Goal: Task Accomplishment & Management: Manage account settings

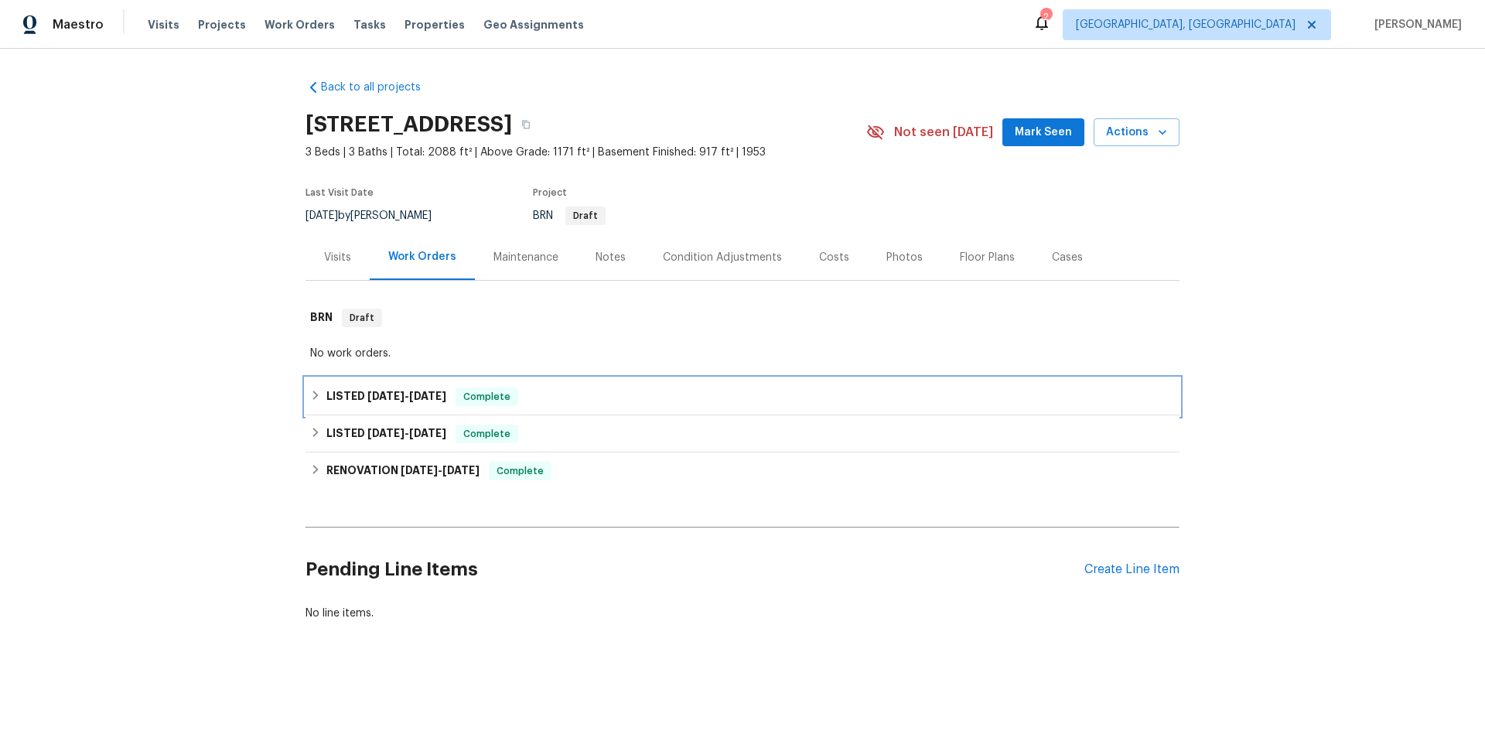
click at [620, 409] on div "LISTED 8/21/25 - 8/27/25 Complete" at bounding box center [743, 396] width 874 height 37
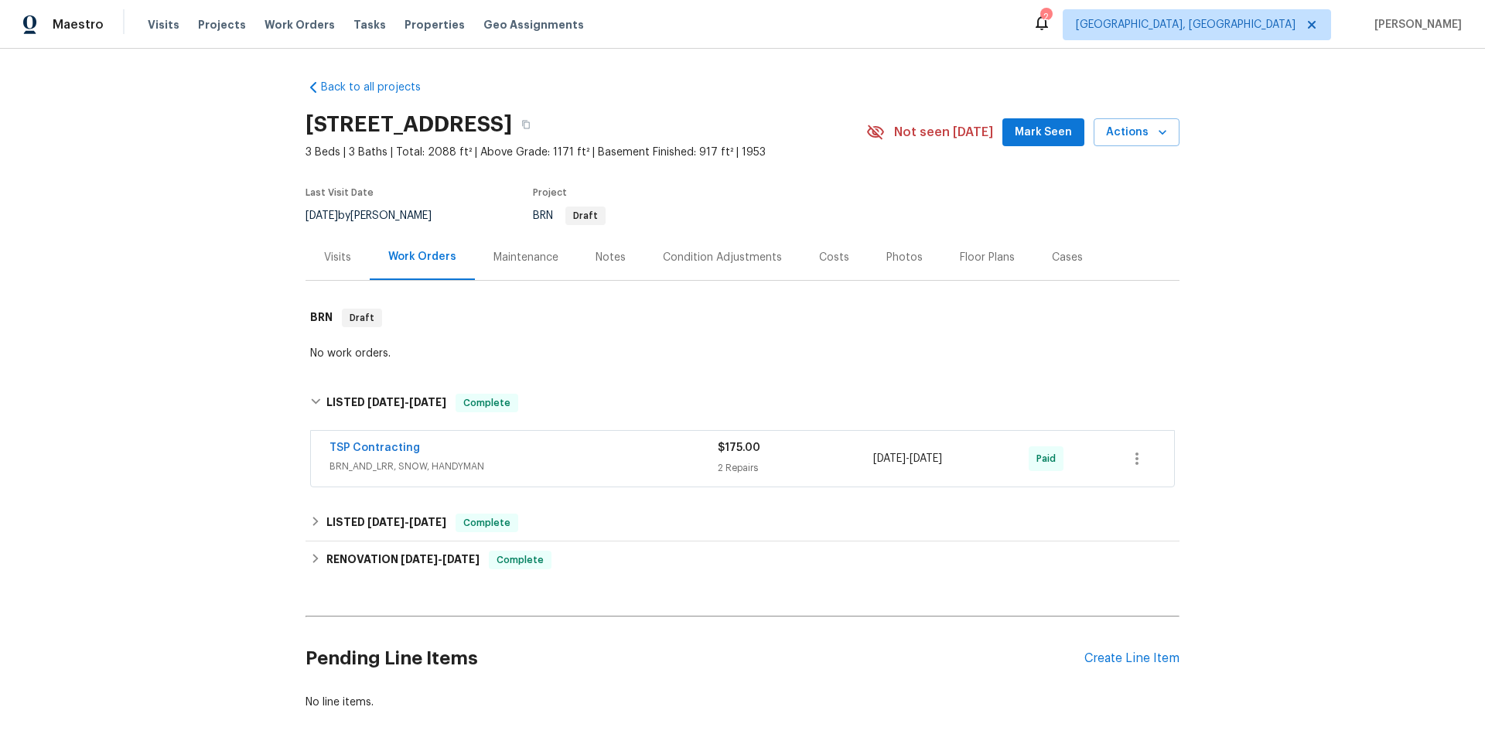
click at [624, 452] on div "TSP Contracting" at bounding box center [524, 449] width 388 height 19
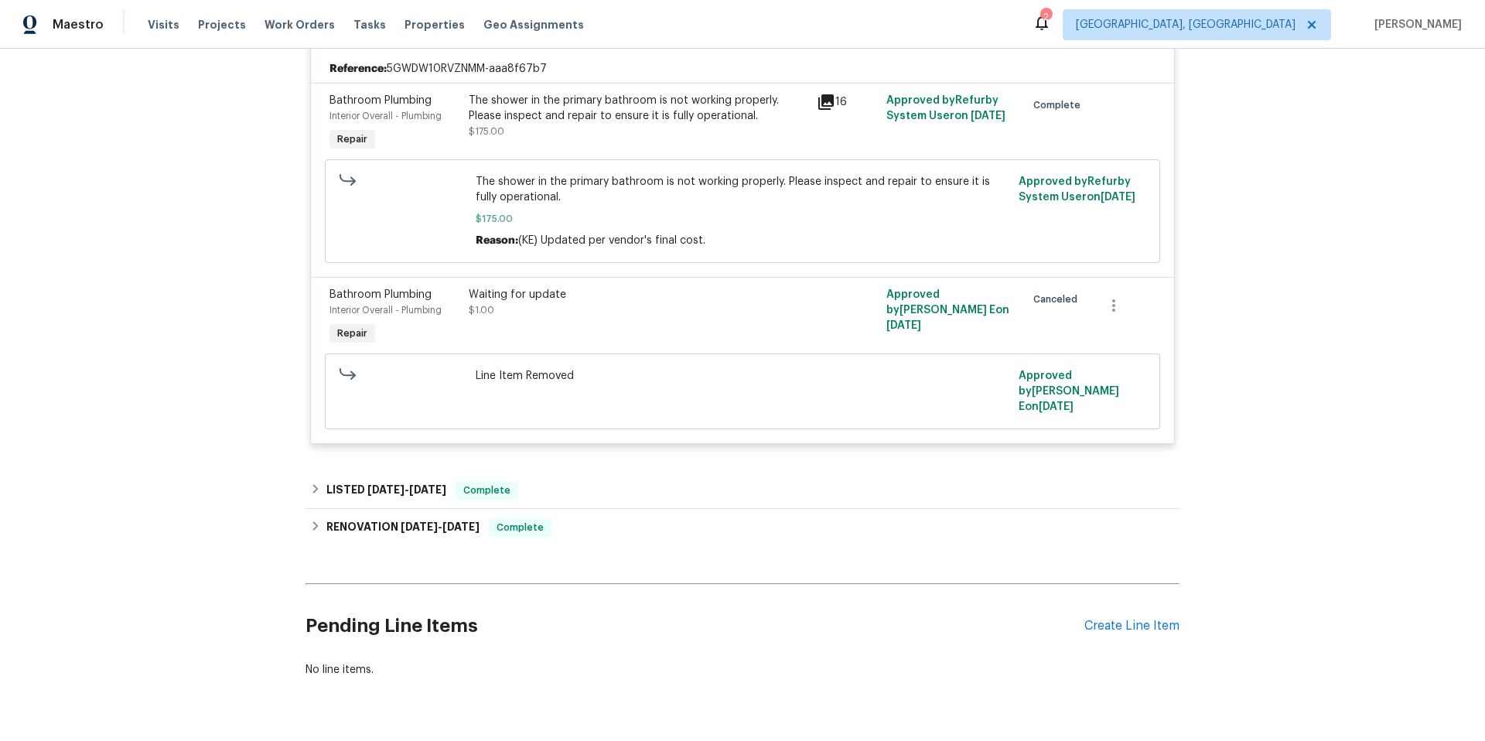
scroll to position [482, 0]
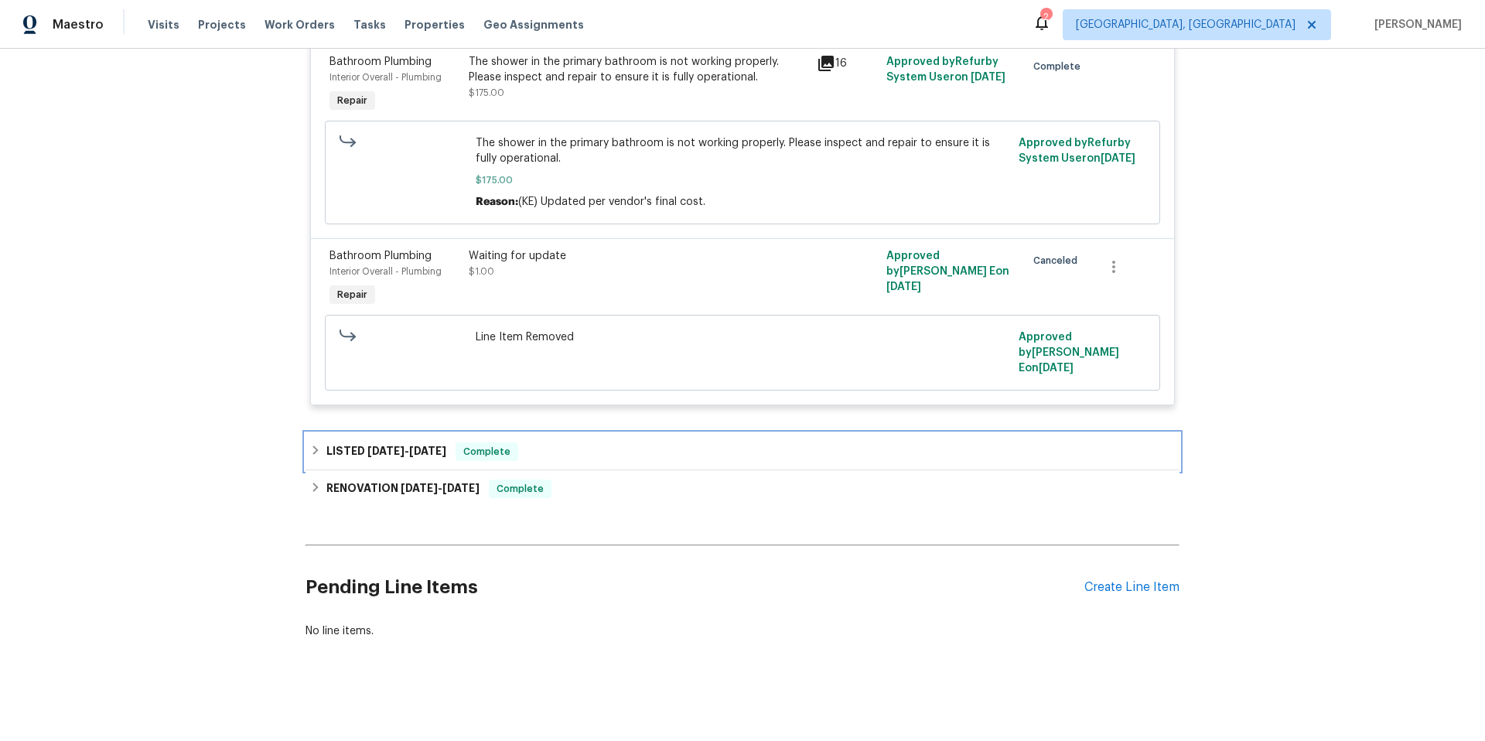
click at [617, 444] on div "LISTED 7/1/25 - 7/3/25 Complete" at bounding box center [742, 452] width 865 height 19
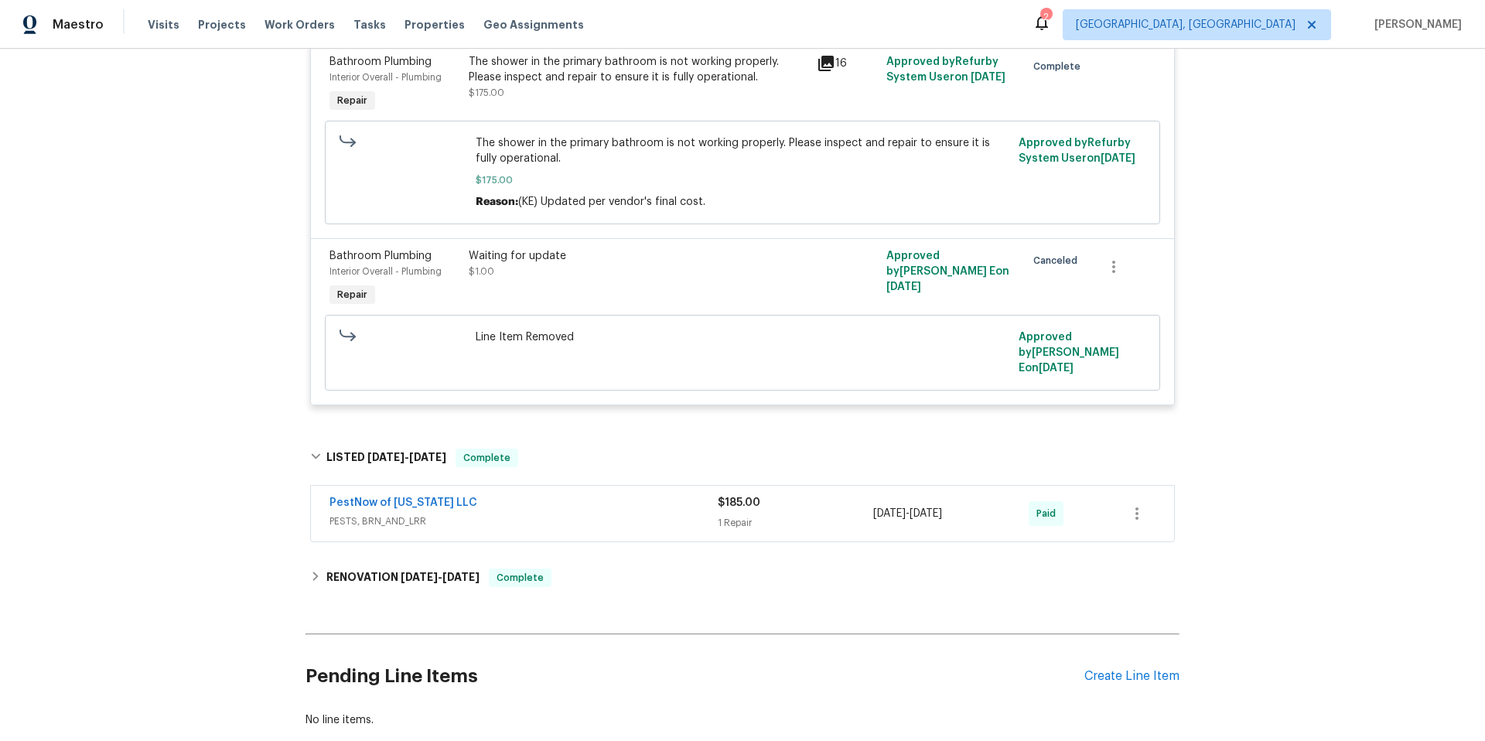
click at [640, 514] on span "PESTS, BRN_AND_LRR" at bounding box center [524, 521] width 388 height 15
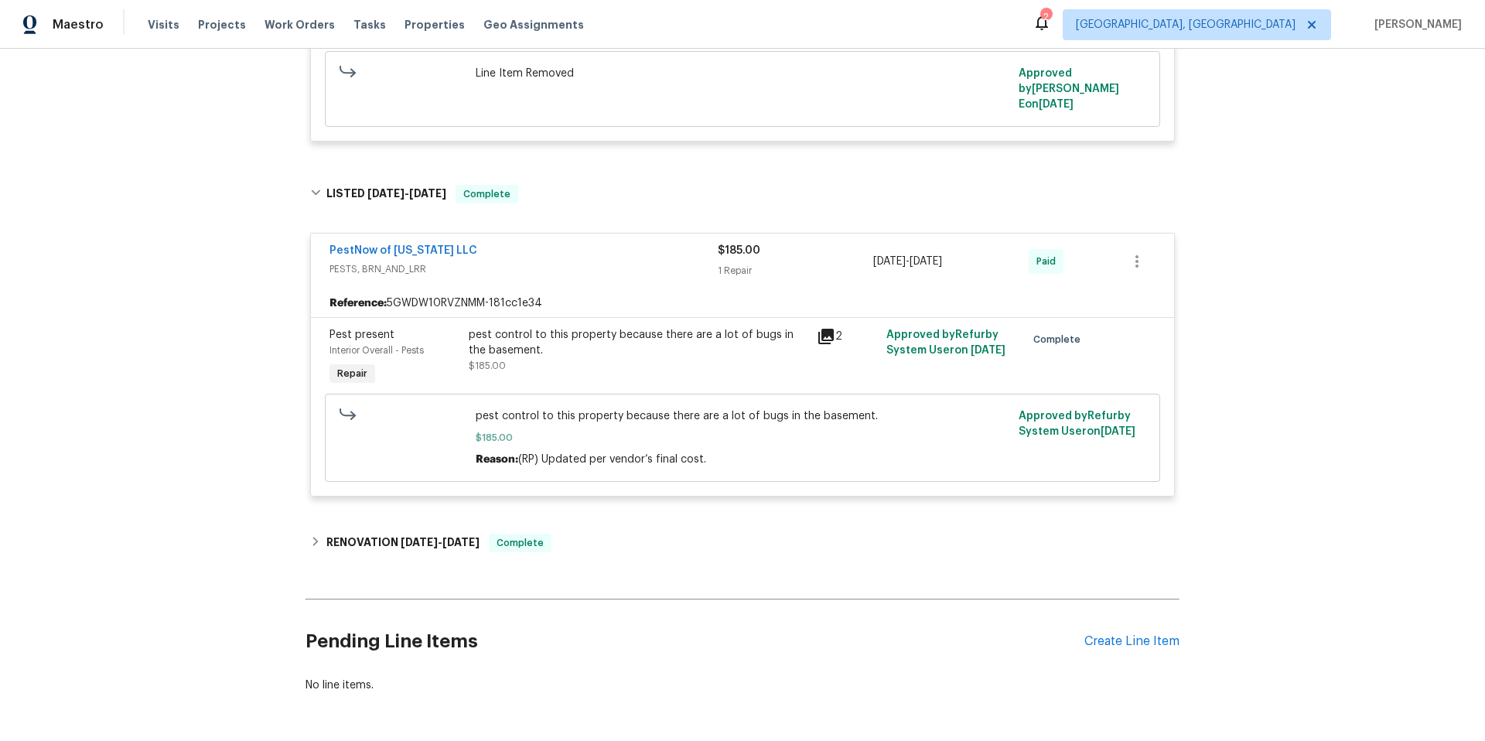
scroll to position [750, 0]
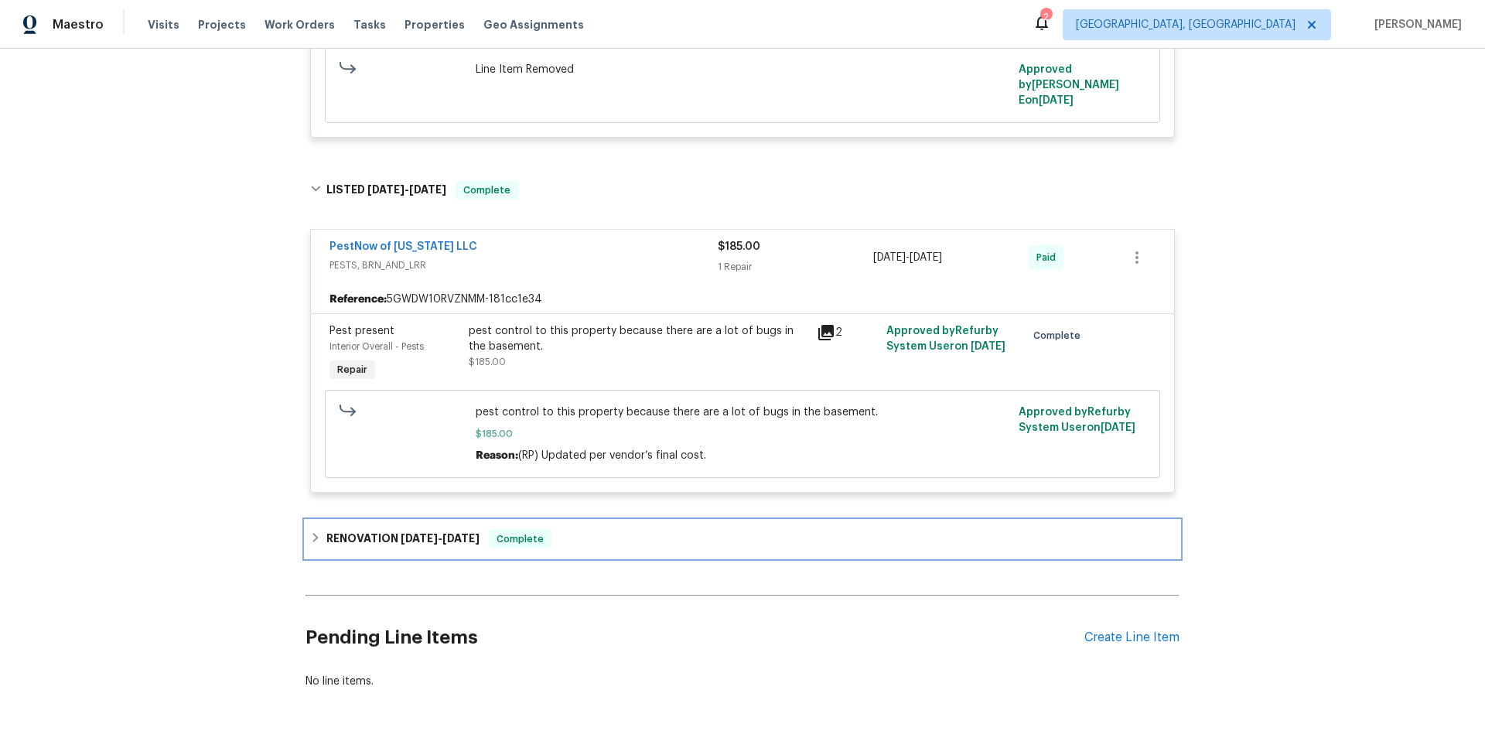
click at [624, 530] on div "RENOVATION 4/9/25 - 4/18/25 Complete" at bounding box center [742, 539] width 865 height 19
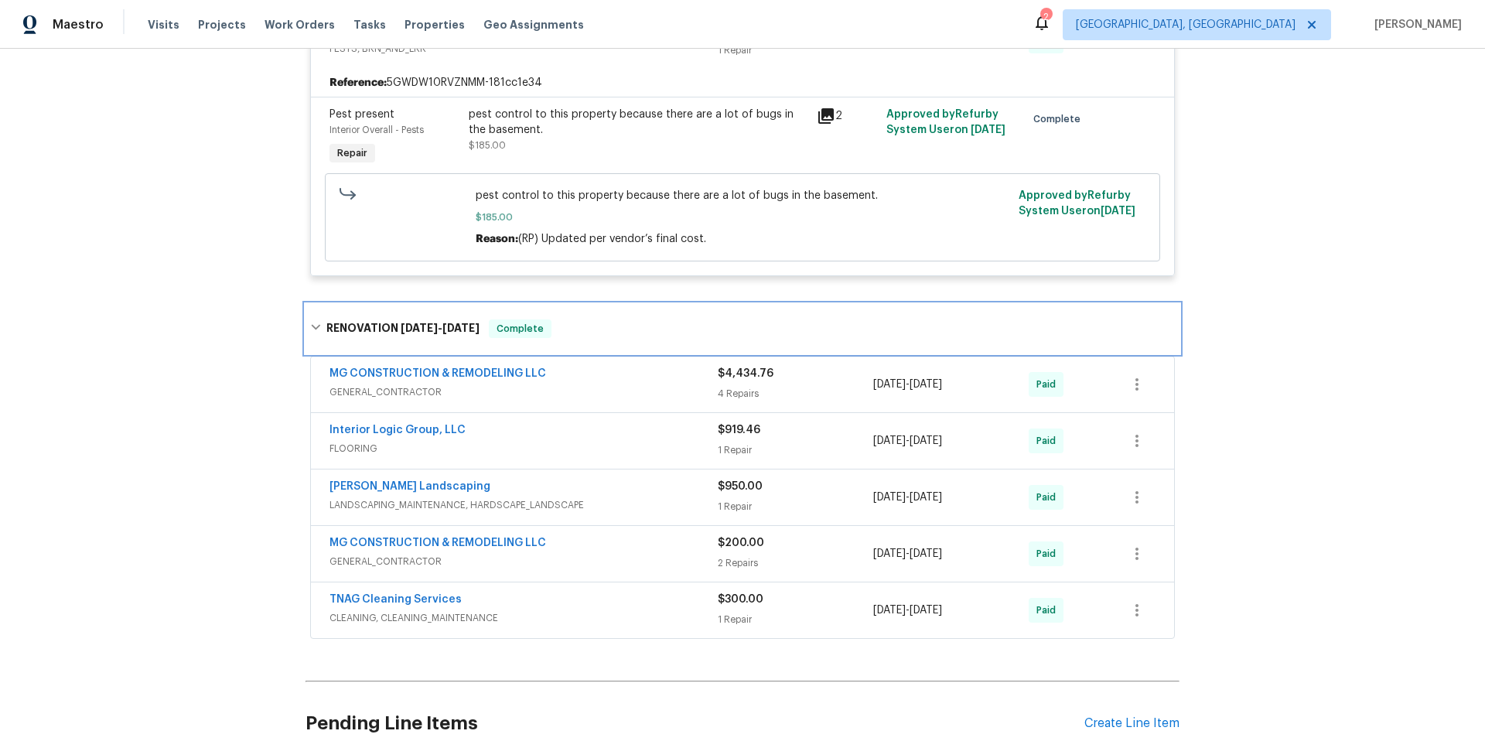
scroll to position [1020, 0]
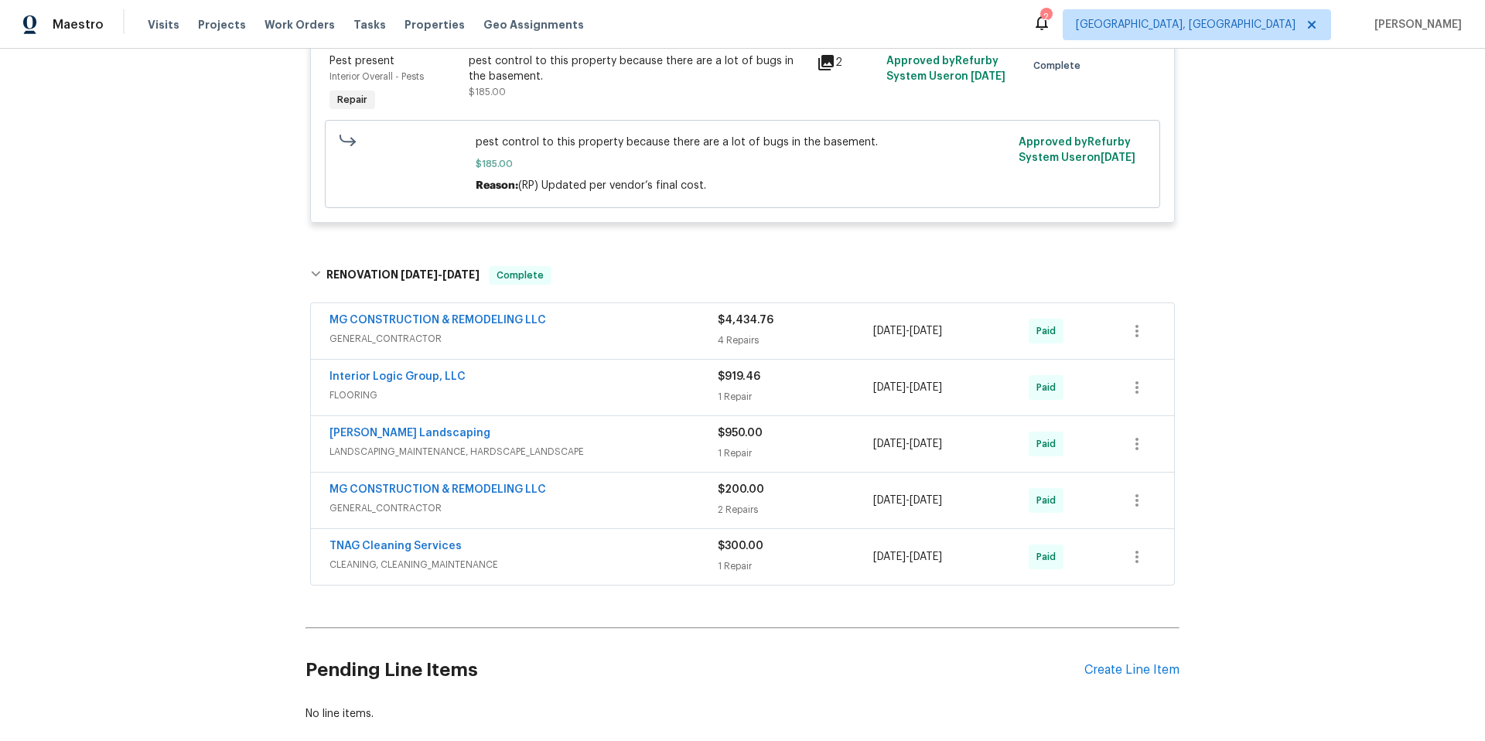
click at [604, 313] on div "MG CONSTRUCTION & REMODELING LLC" at bounding box center [524, 322] width 388 height 19
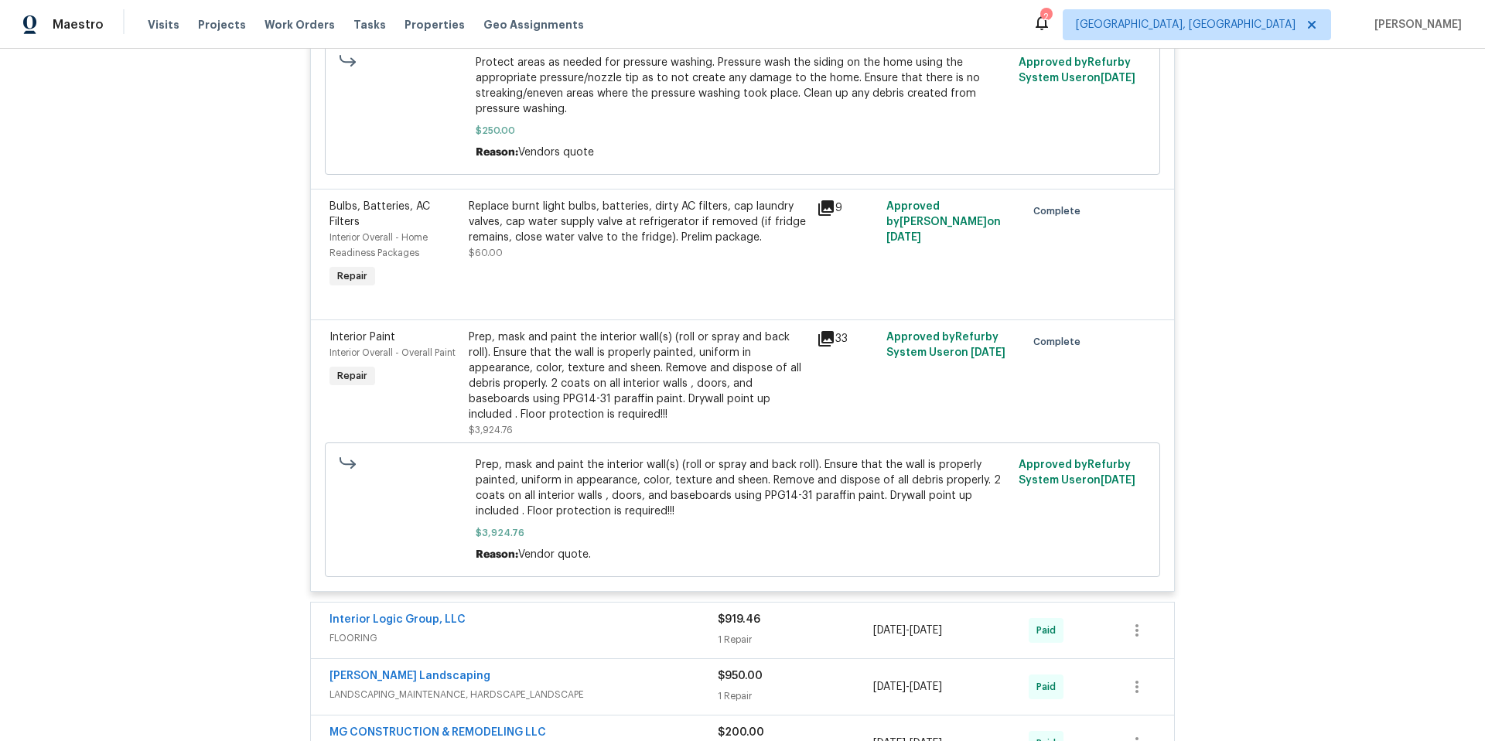
scroll to position [1906, 0]
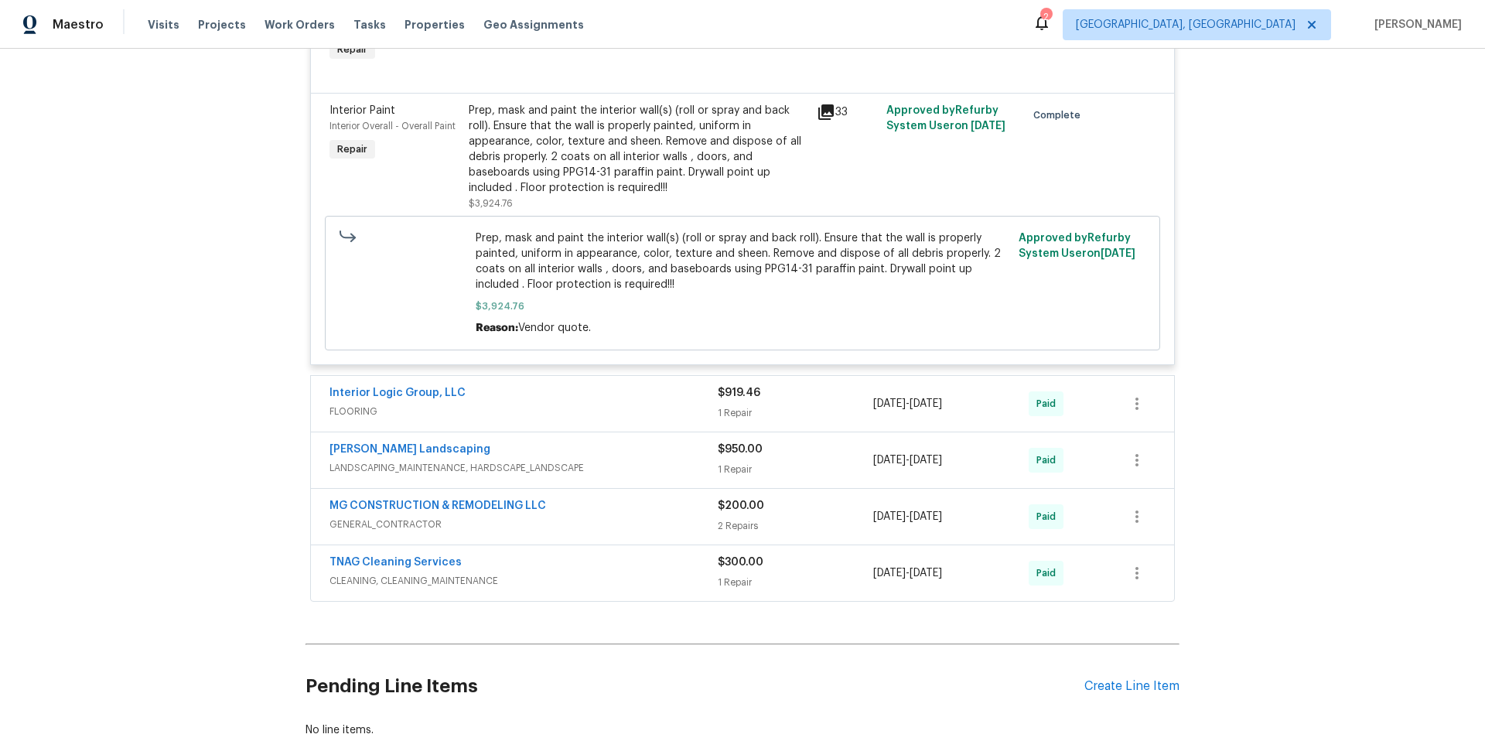
click at [637, 460] on span "LANDSCAPING_MAINTENANCE, HARDSCAPE_LANDSCAPE" at bounding box center [524, 467] width 388 height 15
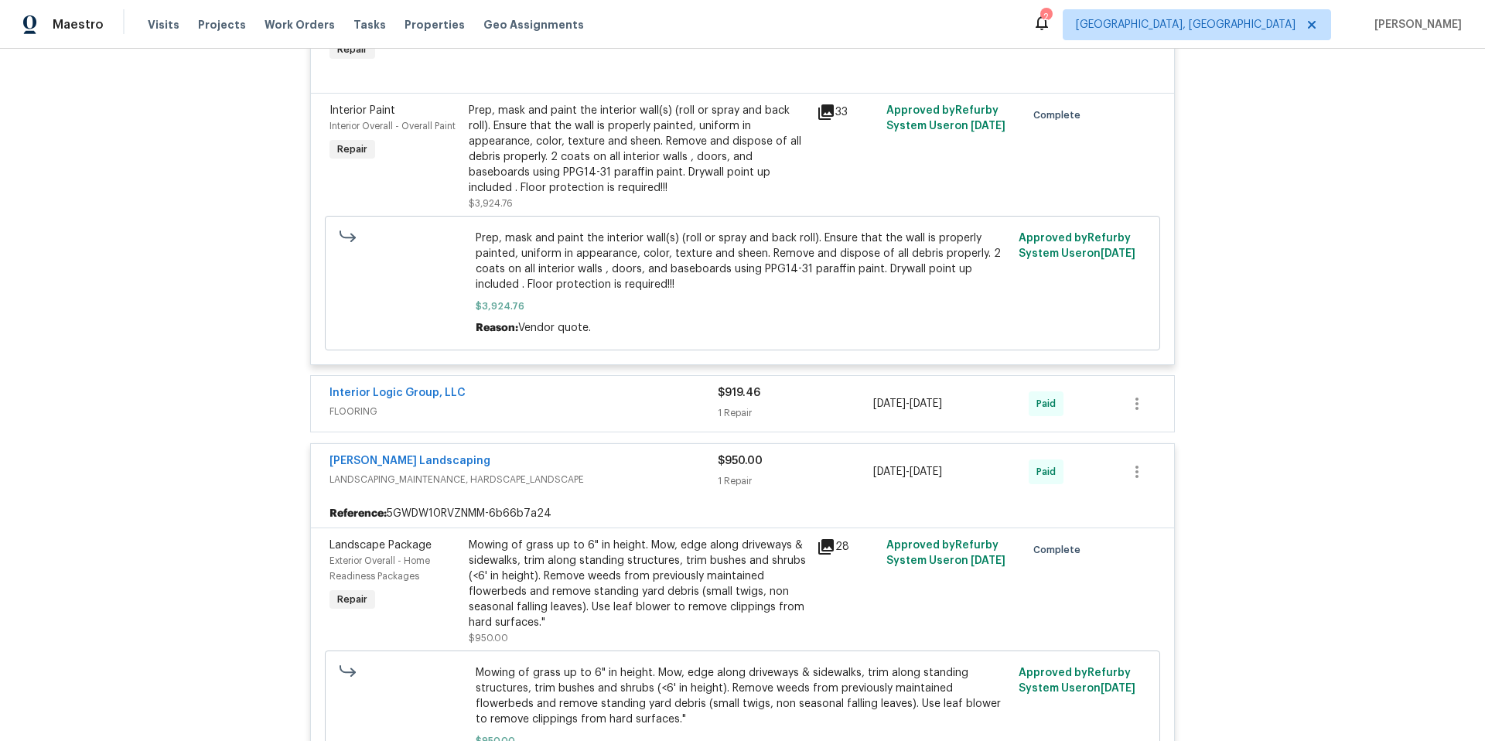
click at [637, 456] on div "Manzano Landscaping" at bounding box center [524, 462] width 388 height 19
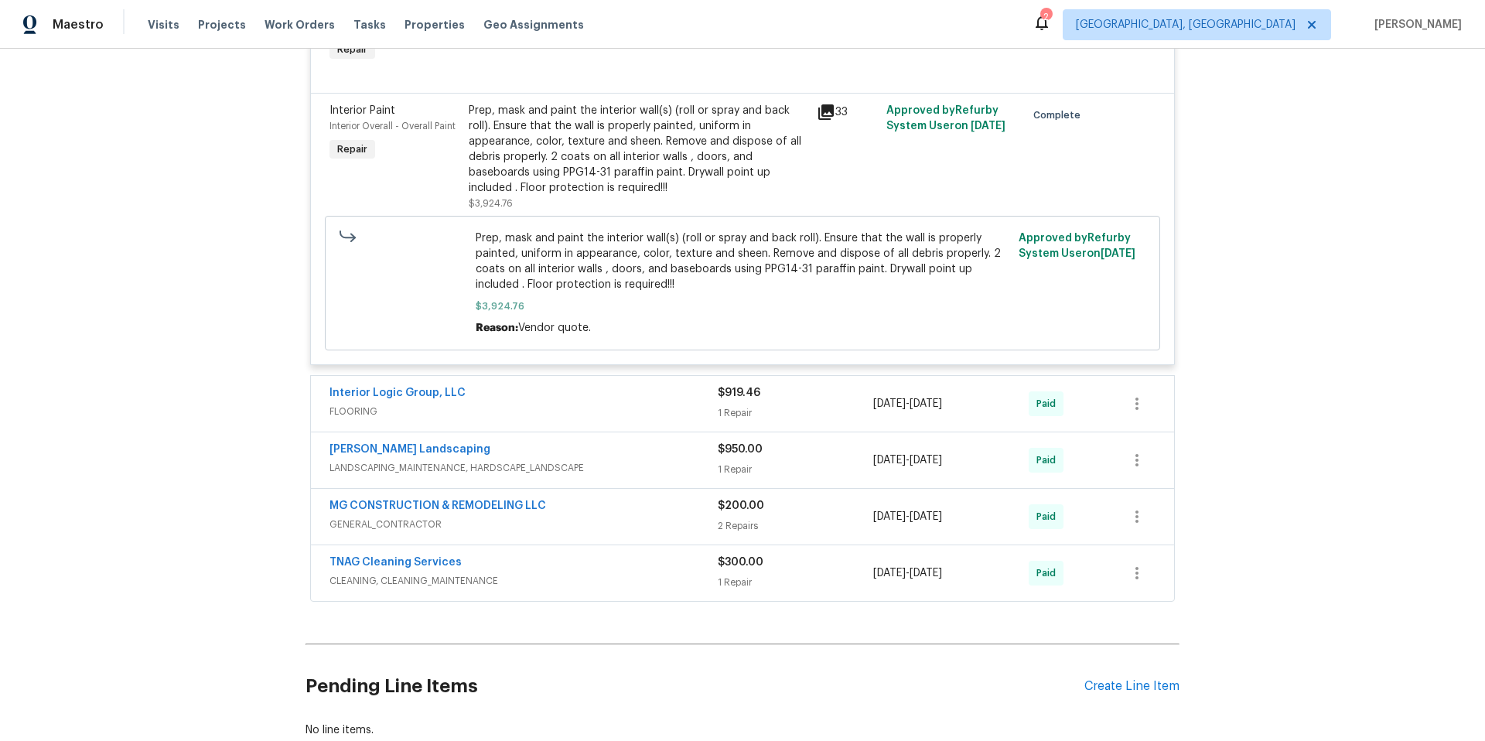
click at [621, 498] on div "MG CONSTRUCTION & REMODELING LLC" at bounding box center [524, 507] width 388 height 19
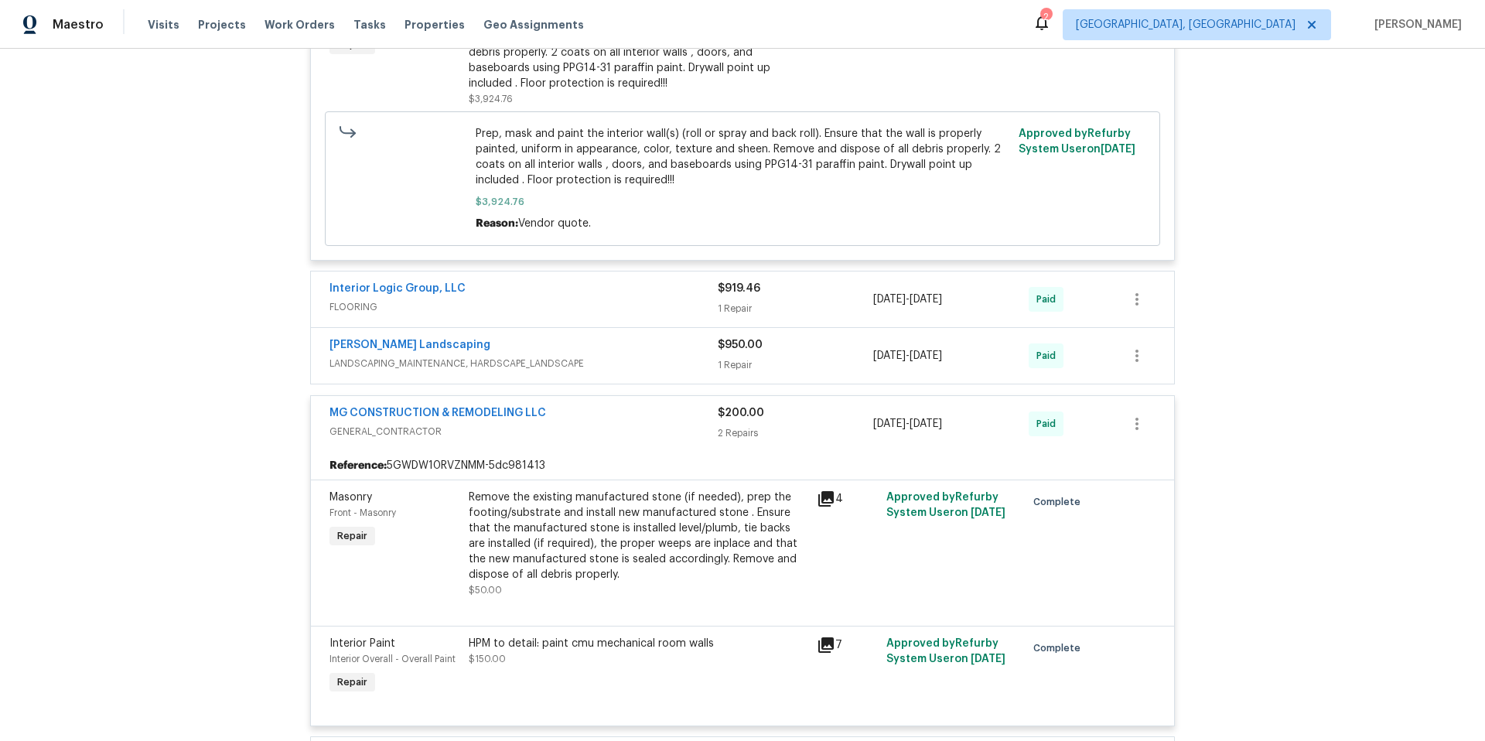
scroll to position [2278, 0]
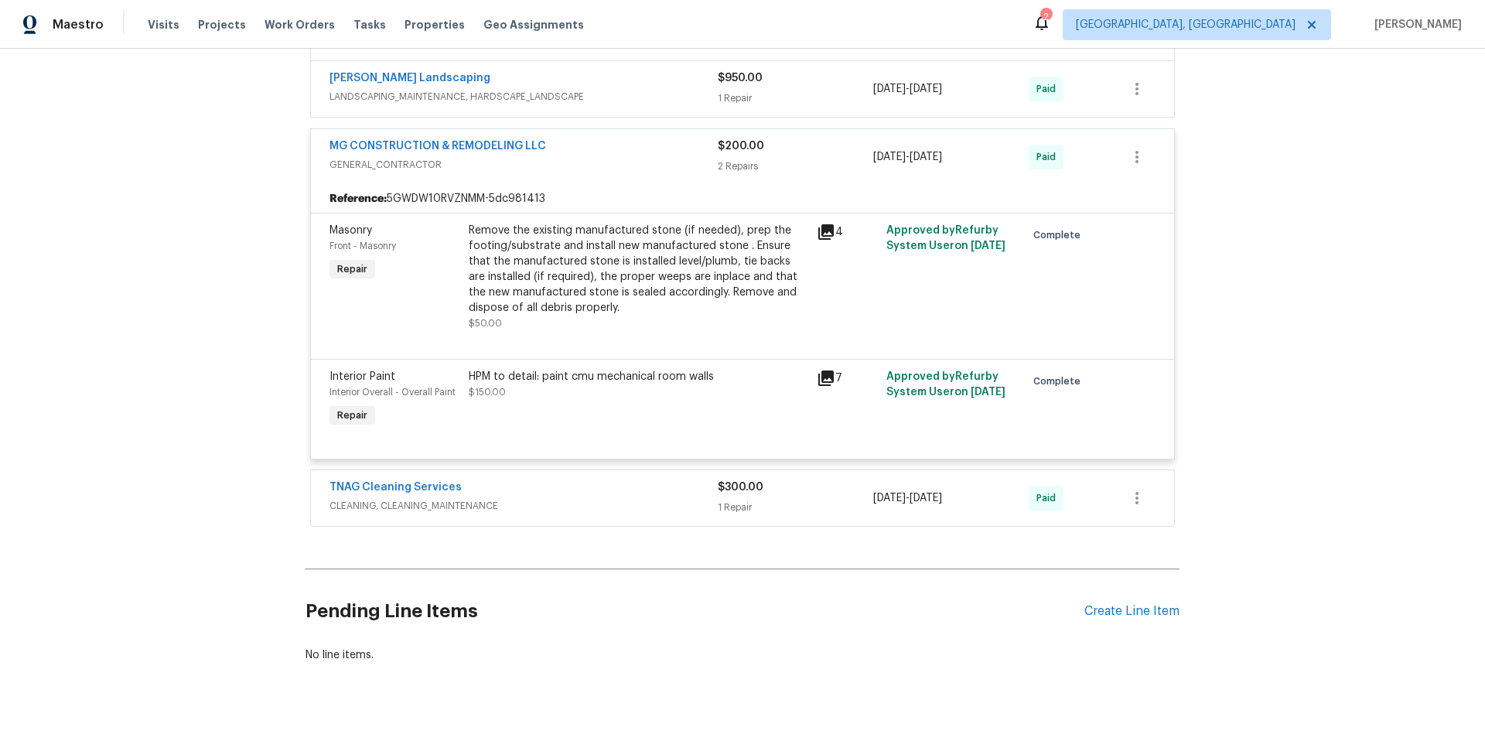
click at [823, 371] on icon at bounding box center [826, 378] width 15 height 15
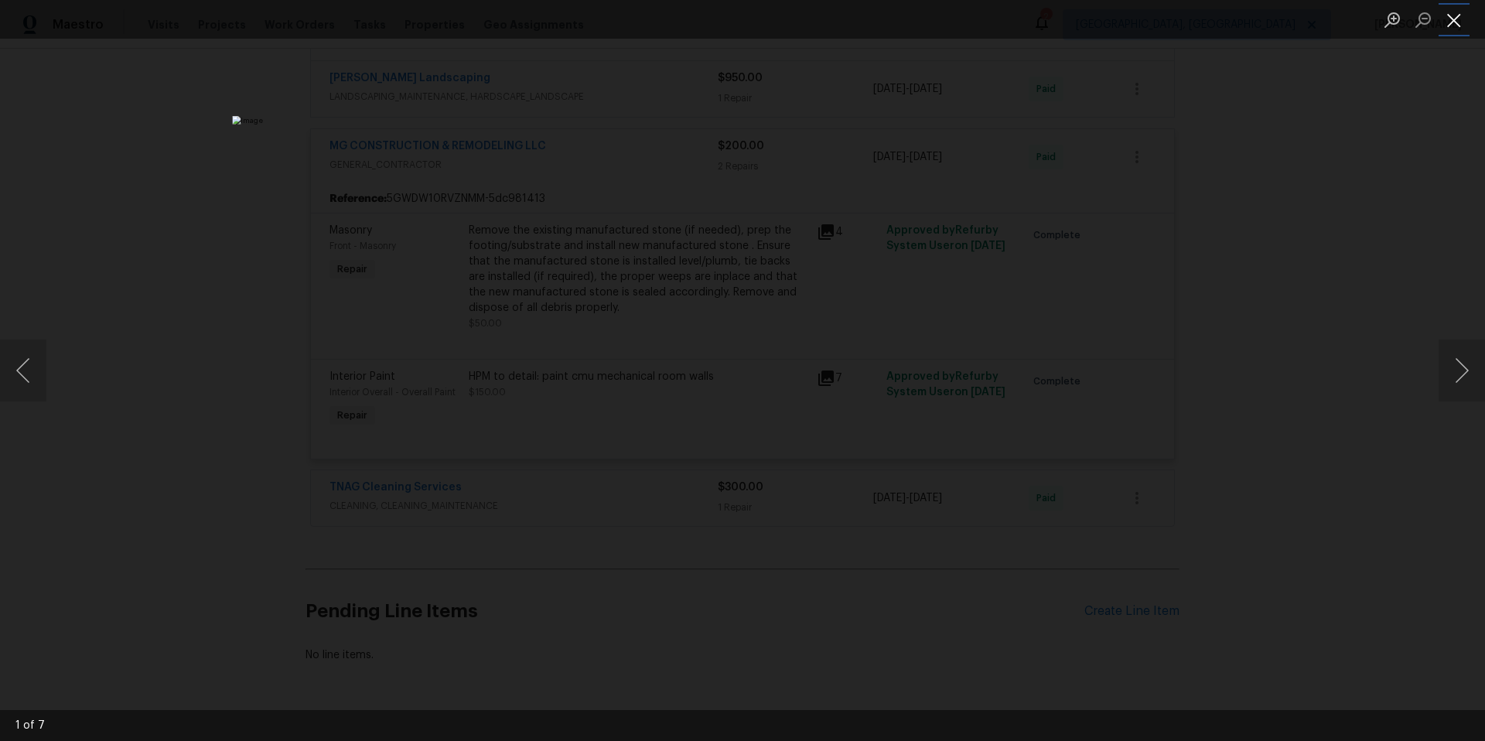
click at [1454, 15] on button "Close lightbox" at bounding box center [1454, 19] width 31 height 27
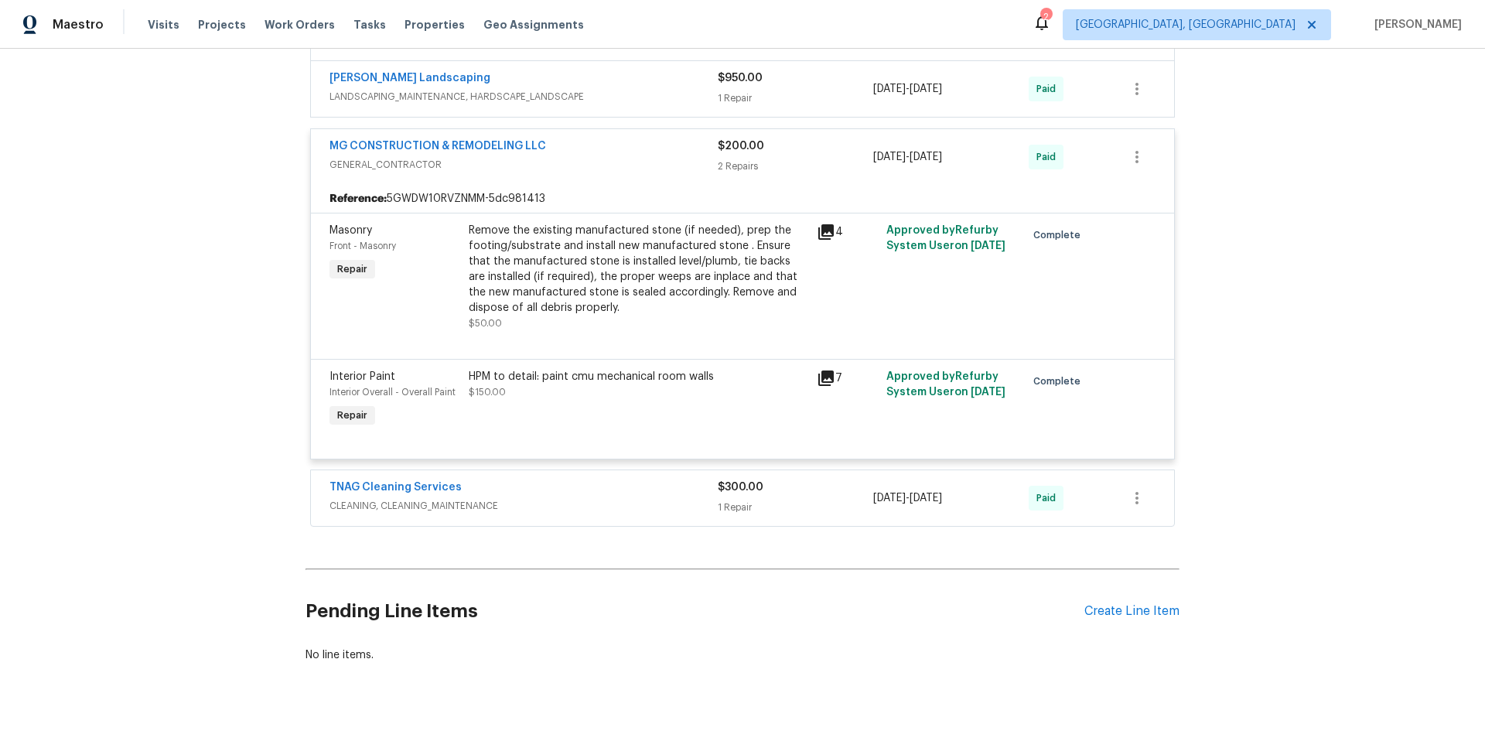
click at [564, 480] on div "TNAG Cleaning Services" at bounding box center [524, 489] width 388 height 19
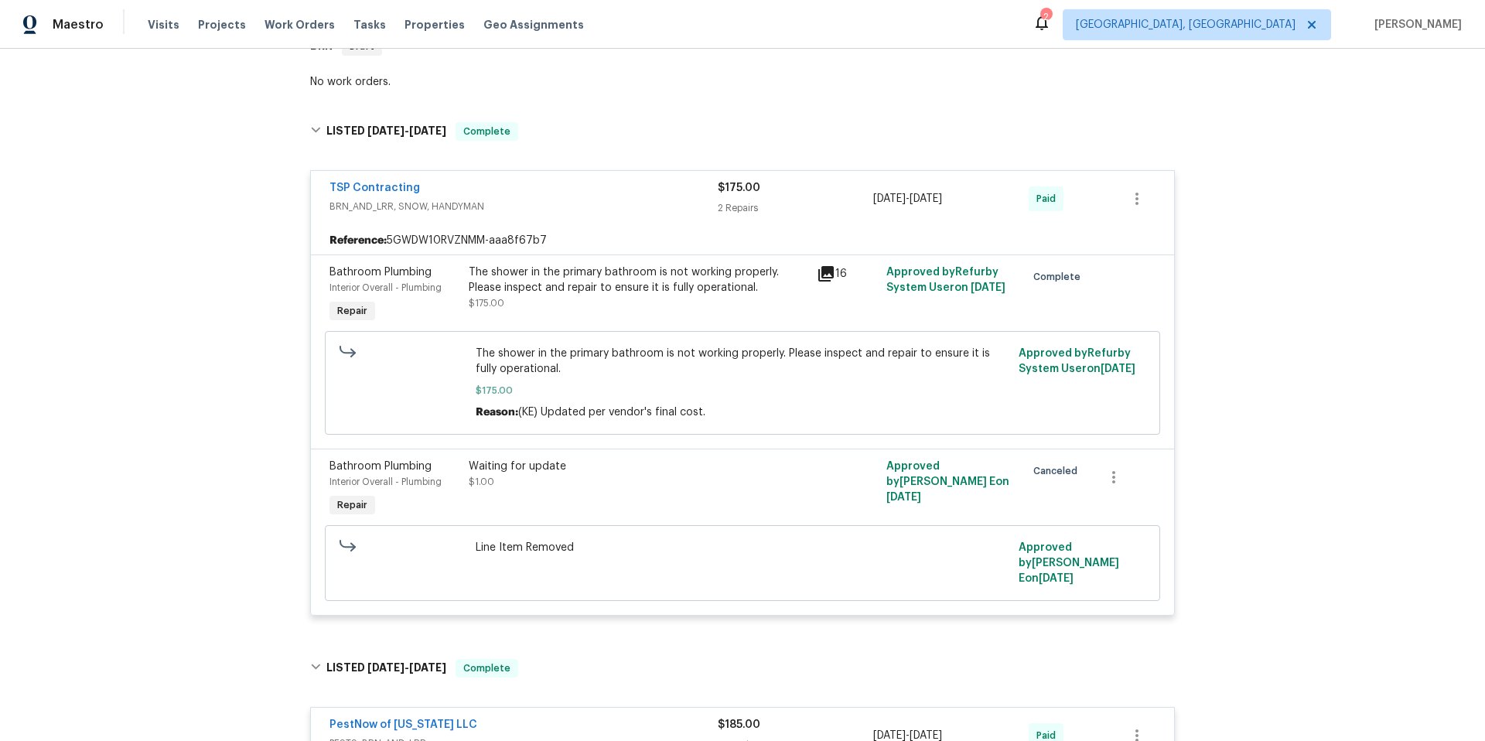
scroll to position [0, 0]
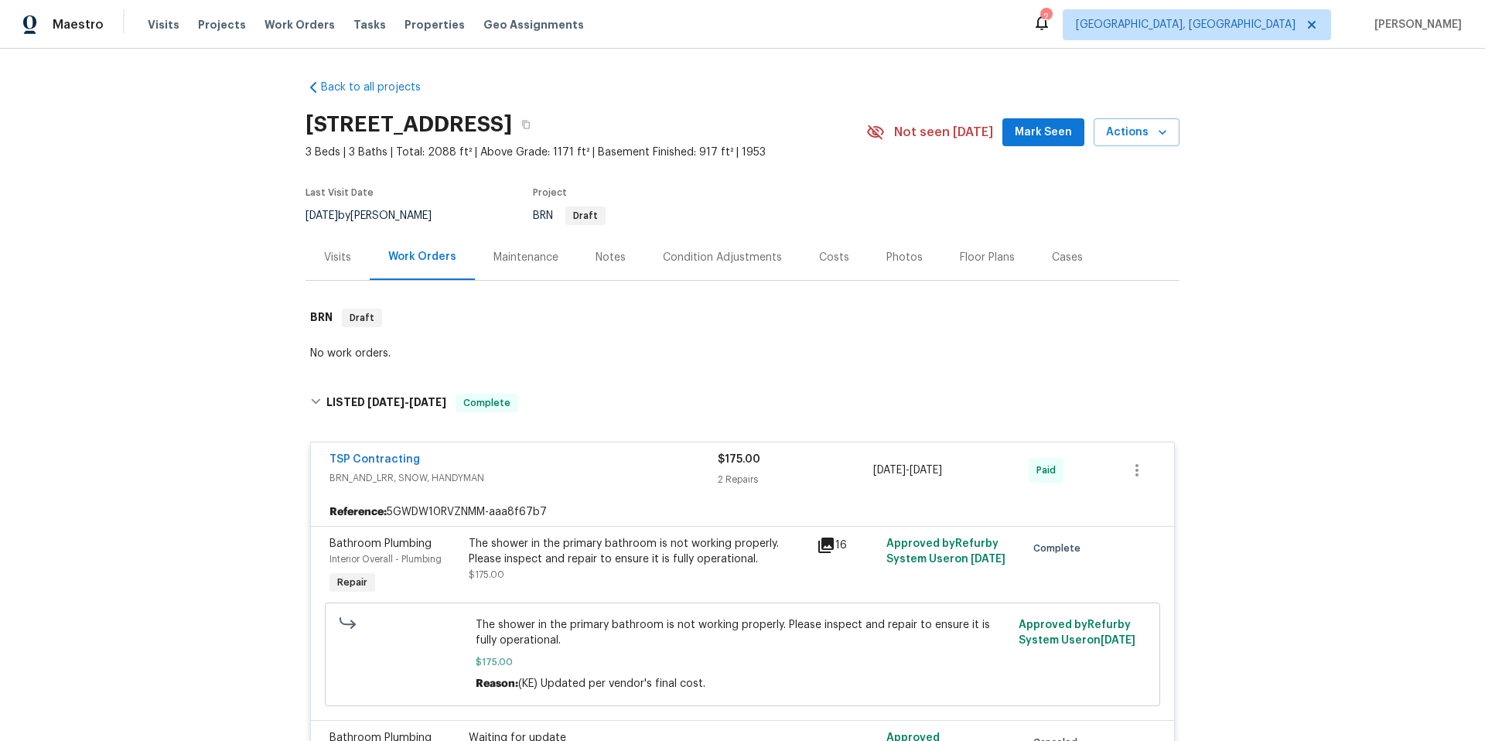
click at [890, 254] on div "Photos" at bounding box center [905, 257] width 36 height 15
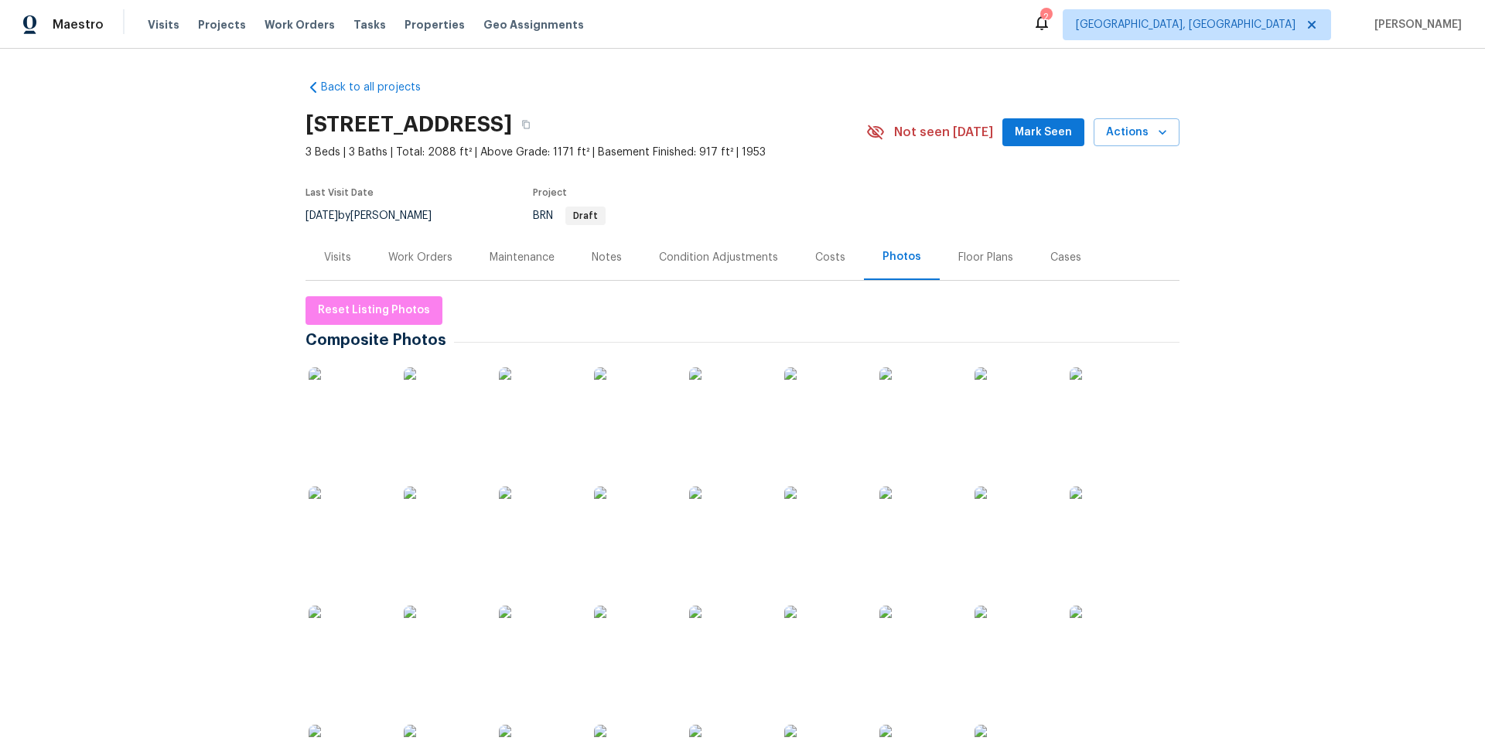
click at [335, 408] on img at bounding box center [347, 405] width 77 height 77
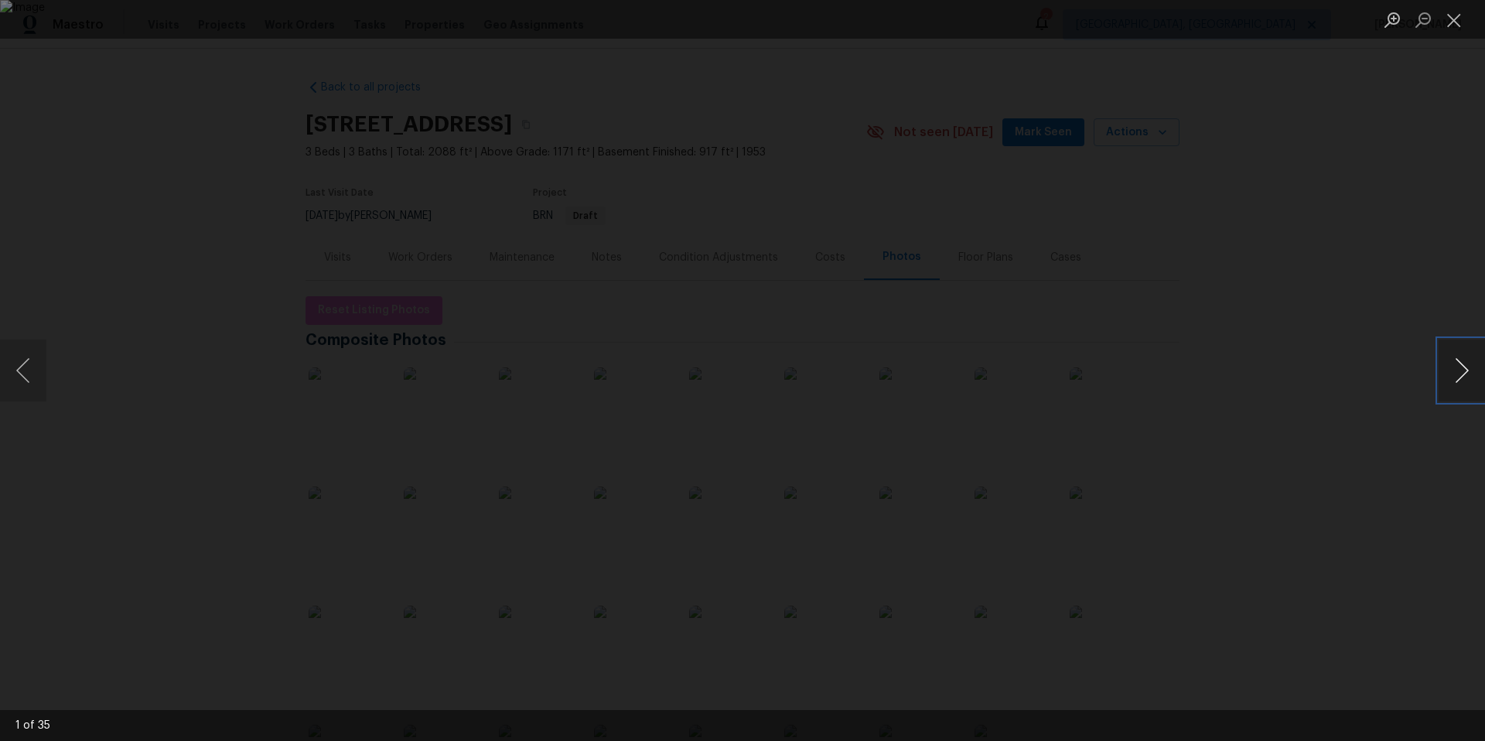
click at [1460, 380] on button "Next image" at bounding box center [1462, 371] width 46 height 62
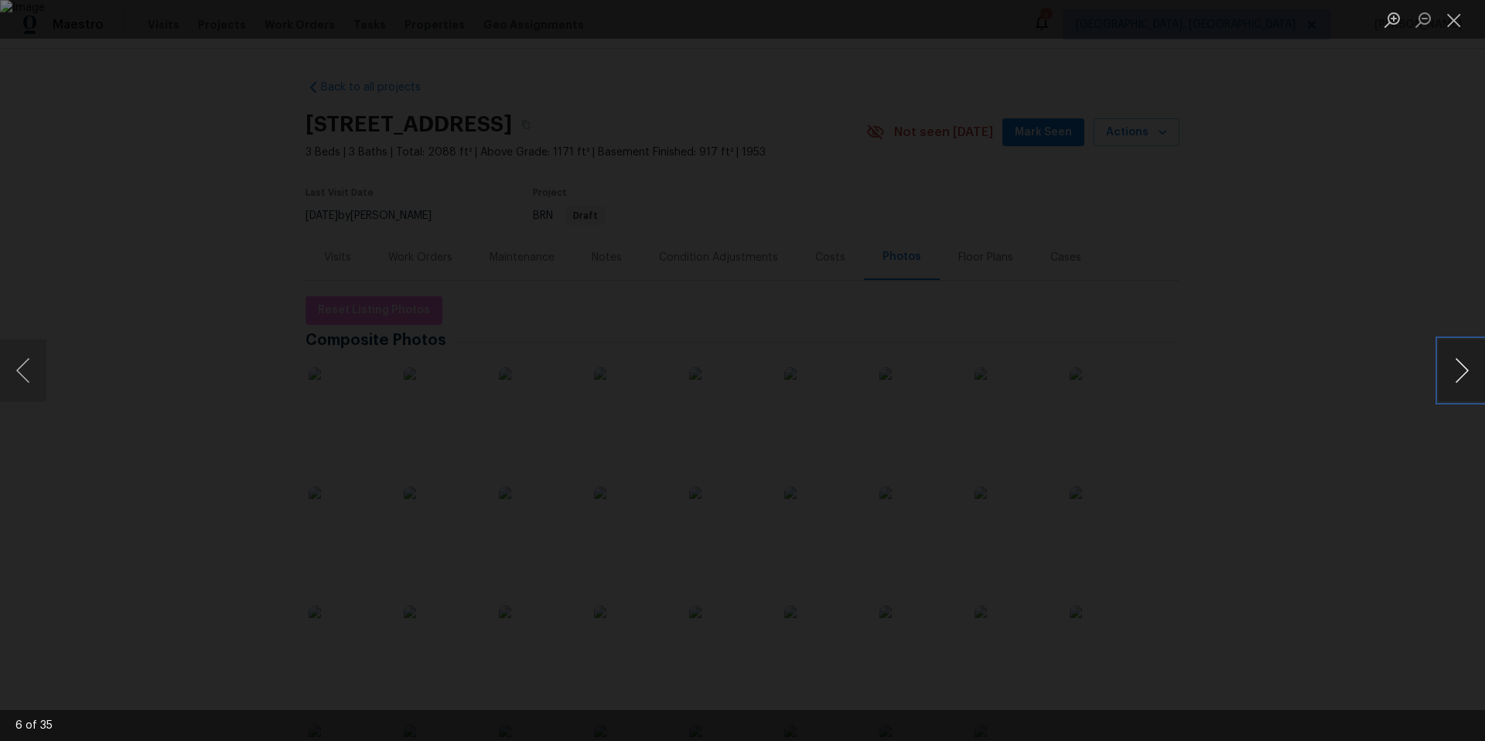
click at [1460, 380] on button "Next image" at bounding box center [1462, 371] width 46 height 62
click at [1457, 19] on button "Close lightbox" at bounding box center [1454, 19] width 31 height 27
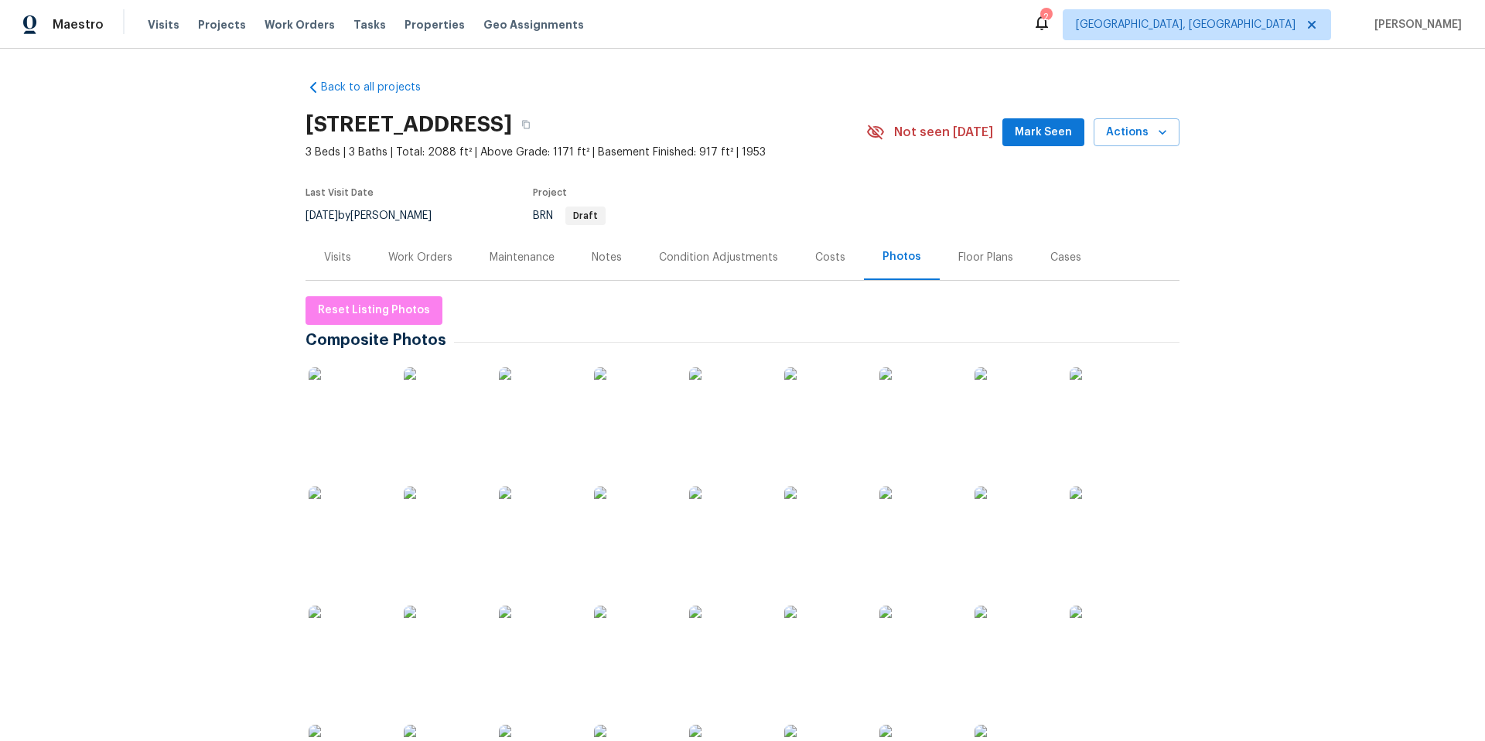
click at [545, 543] on img at bounding box center [537, 525] width 77 height 77
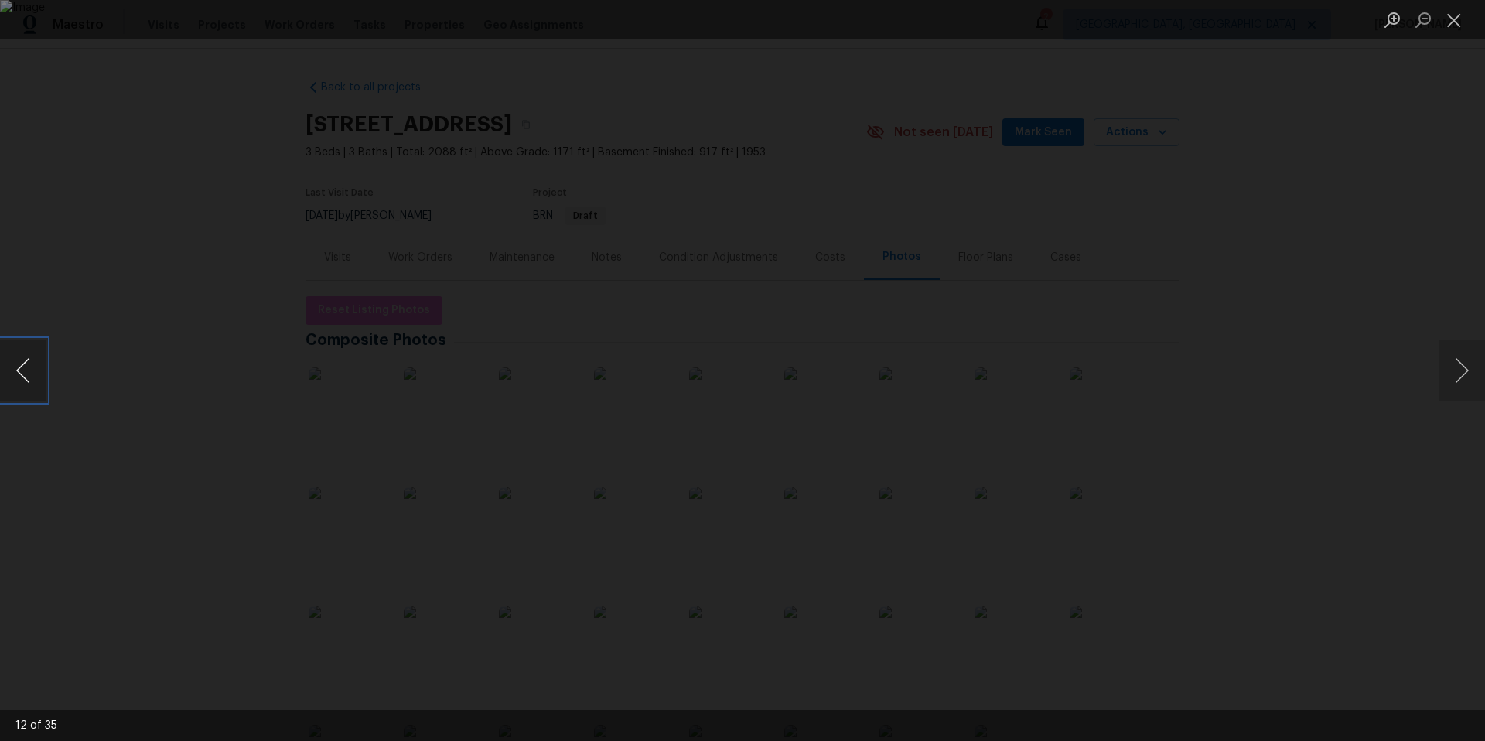
click at [20, 369] on button "Previous image" at bounding box center [23, 371] width 46 height 62
click at [1399, 19] on button "Zoom in" at bounding box center [1392, 19] width 31 height 27
click at [1427, 21] on button "Zoom out" at bounding box center [1423, 19] width 31 height 27
click at [238, 262] on div "Lightbox" at bounding box center [742, 370] width 1485 height 741
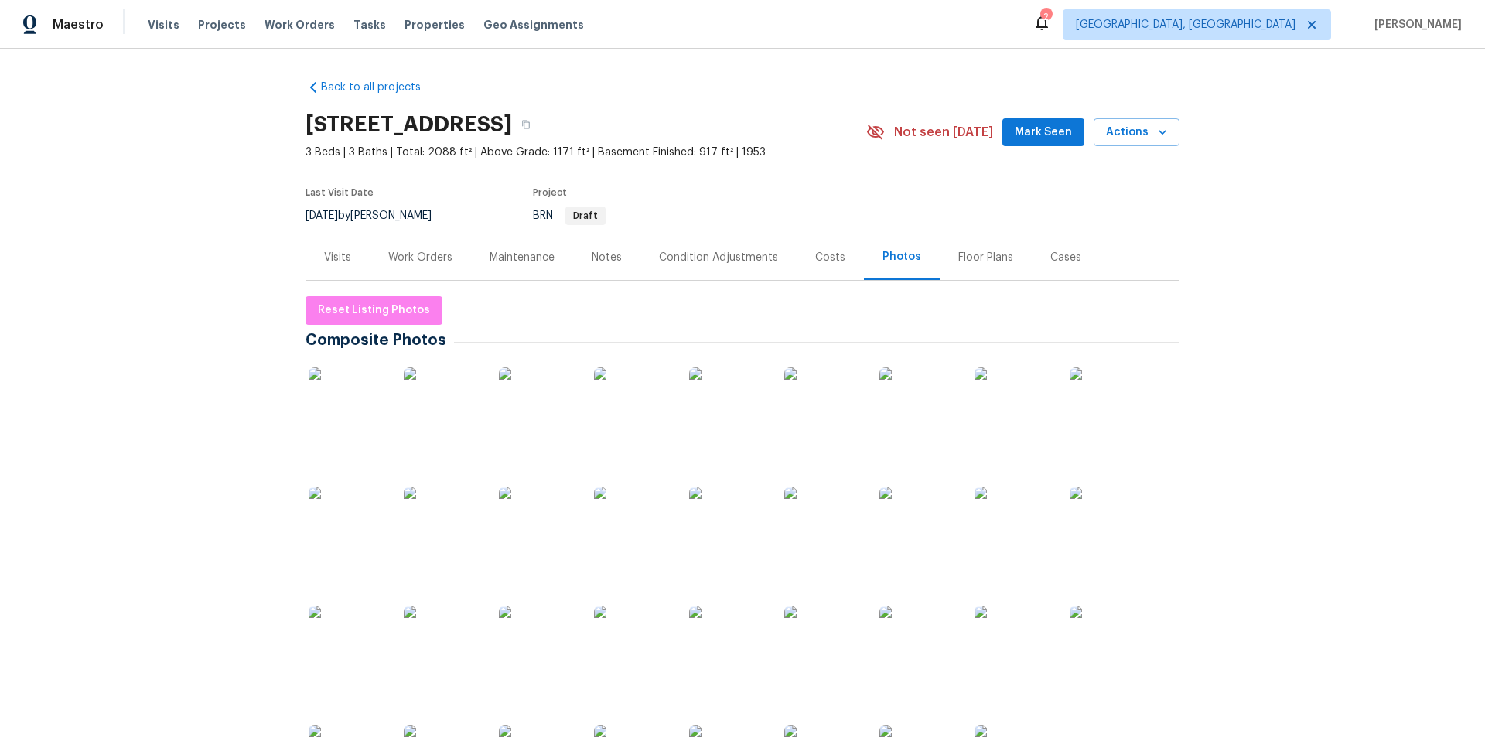
click at [401, 253] on div "Work Orders" at bounding box center [420, 257] width 64 height 15
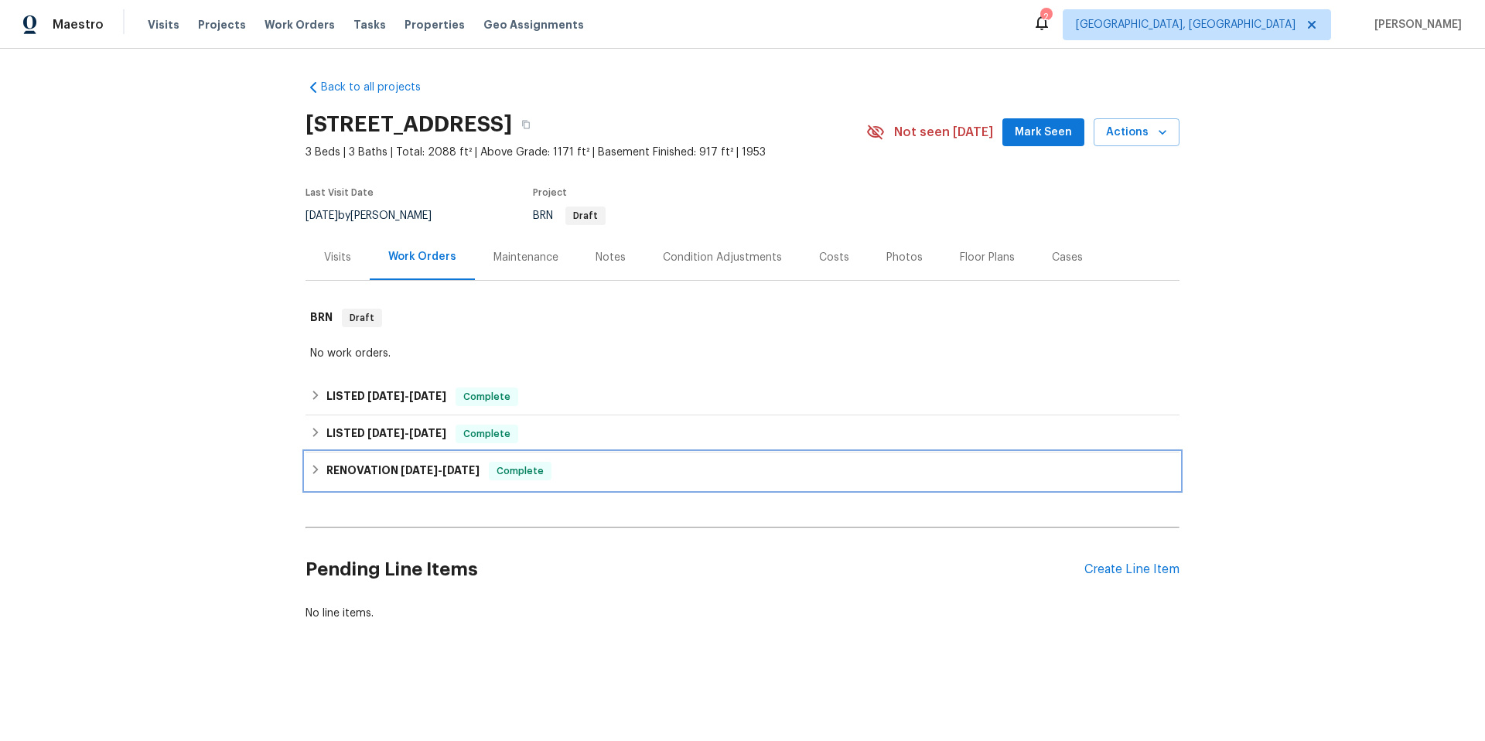
click at [608, 471] on div "RENOVATION 4/9/25 - 4/18/25 Complete" at bounding box center [742, 471] width 865 height 19
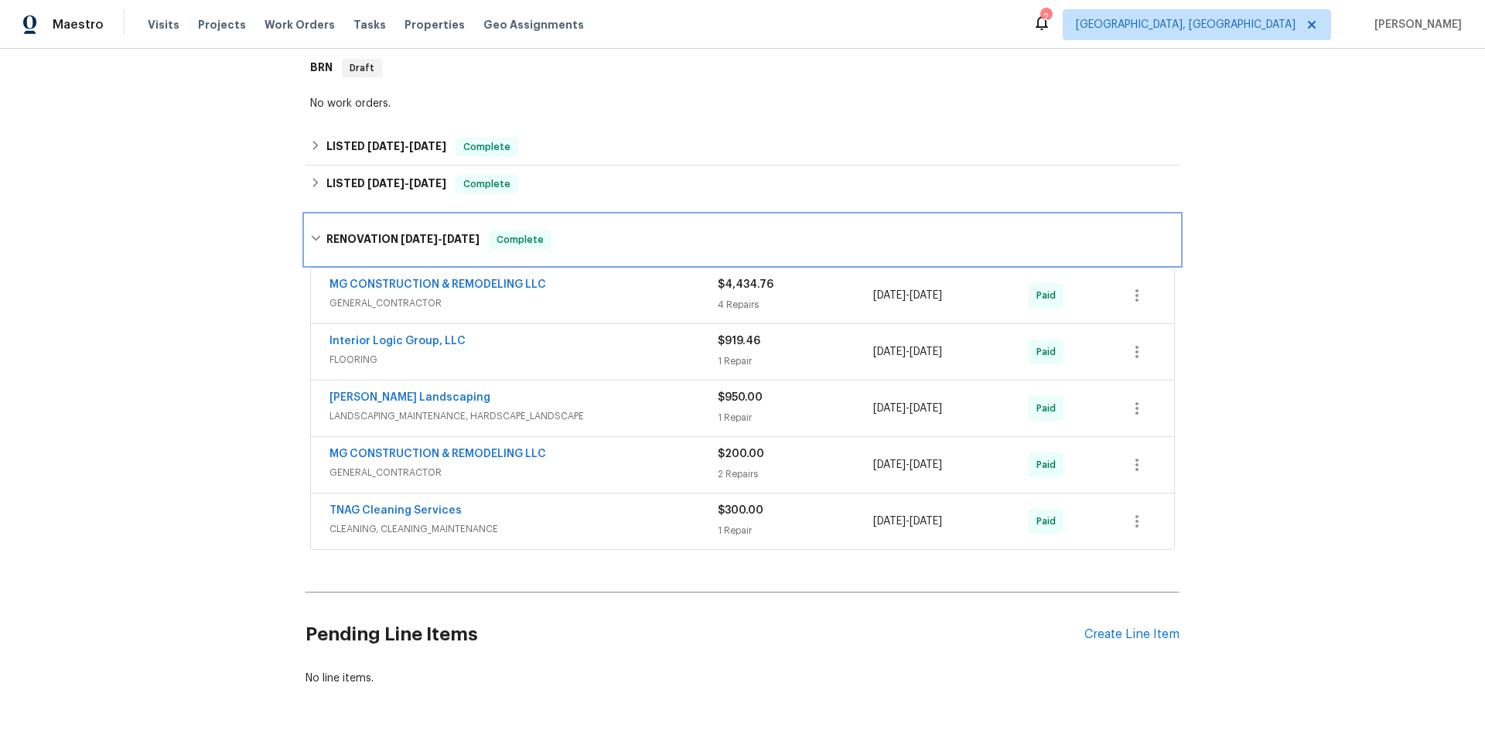
scroll to position [272, 0]
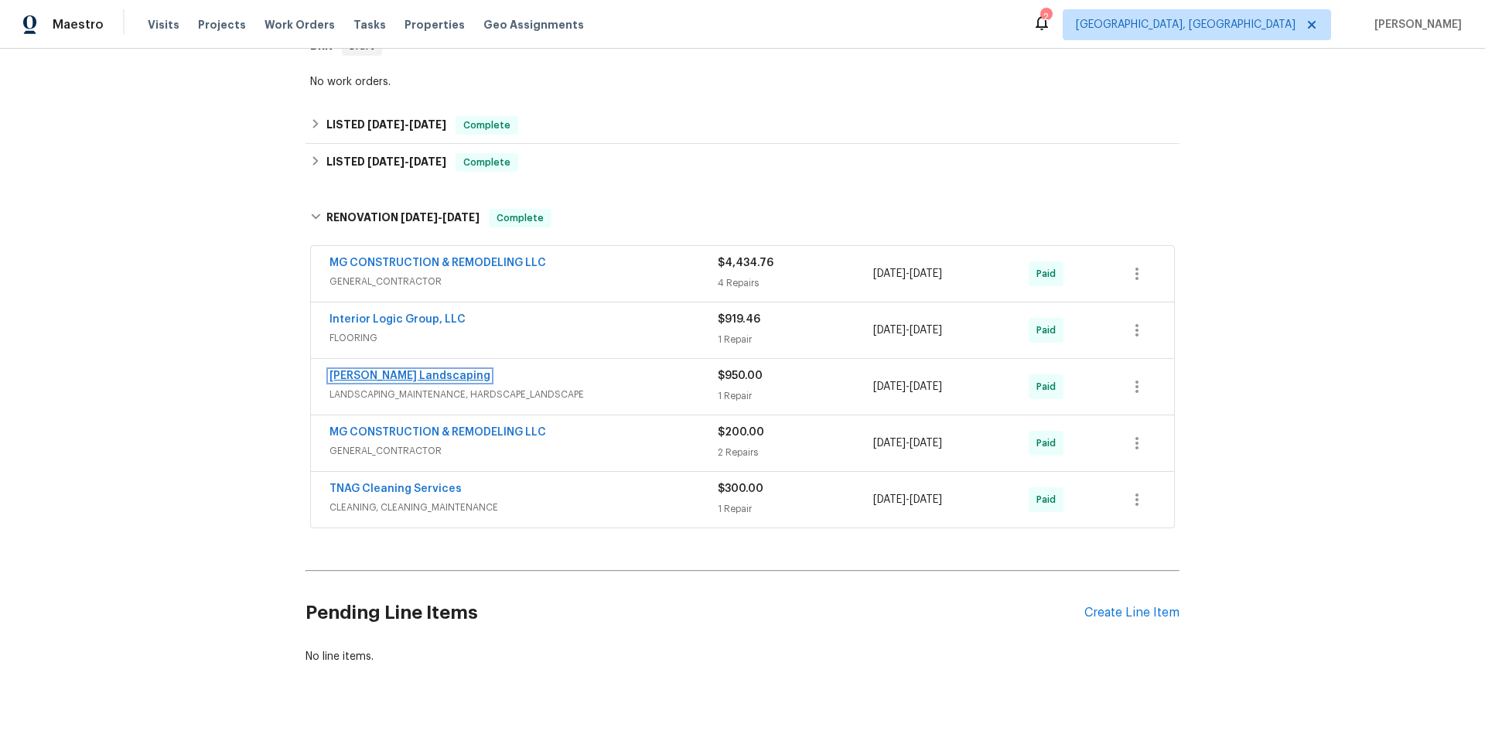
click at [400, 371] on link "Manzano Landscaping" at bounding box center [410, 376] width 161 height 11
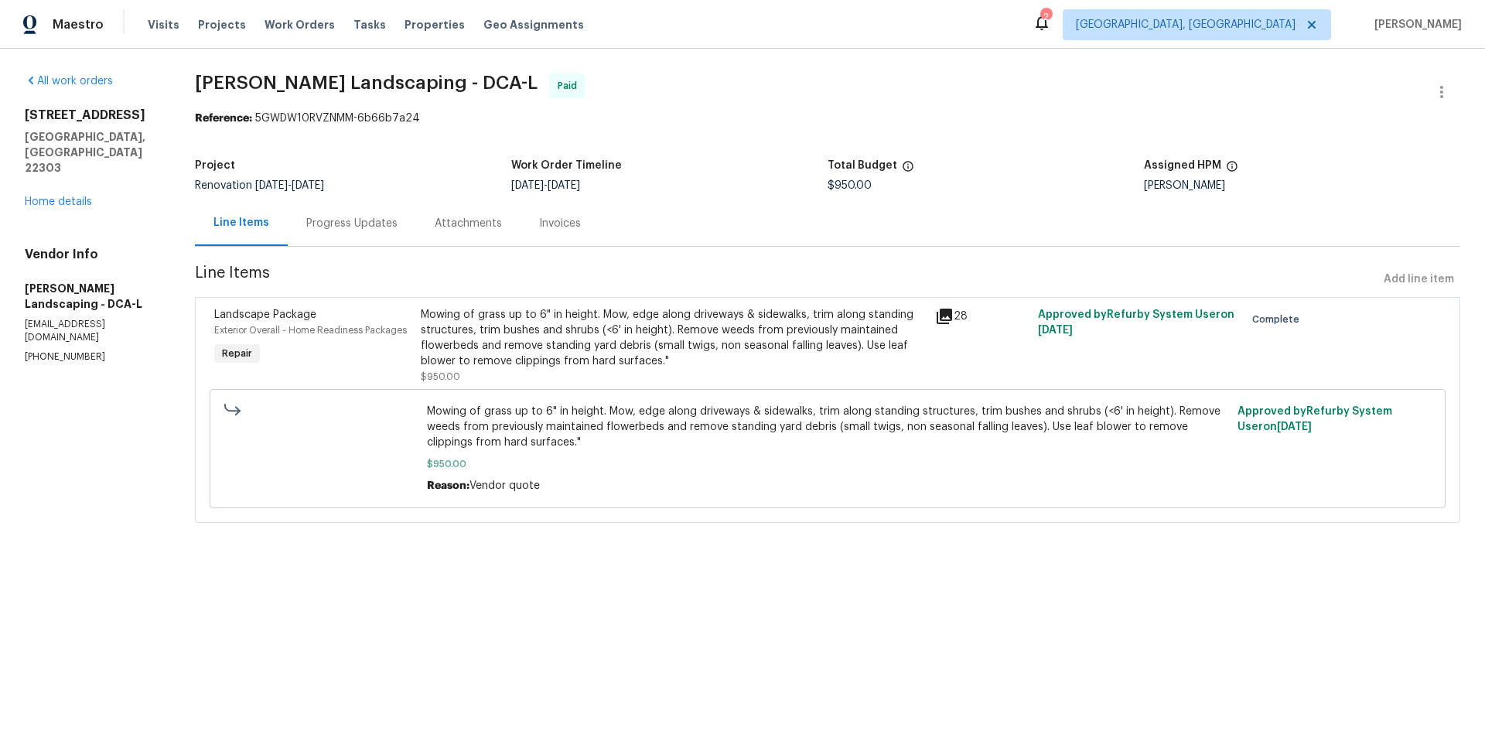
click at [941, 319] on icon at bounding box center [944, 316] width 15 height 15
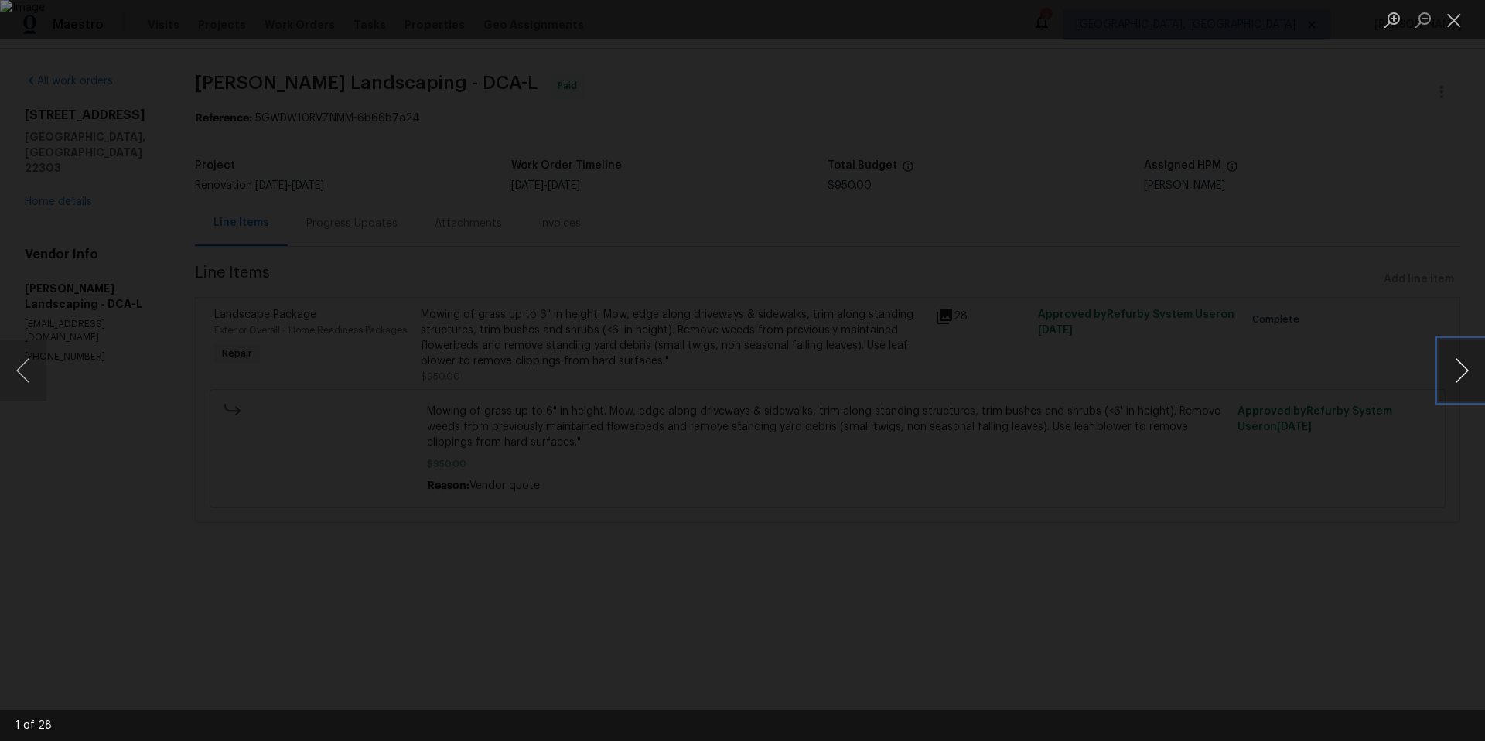
click at [1465, 373] on button "Next image" at bounding box center [1462, 371] width 46 height 62
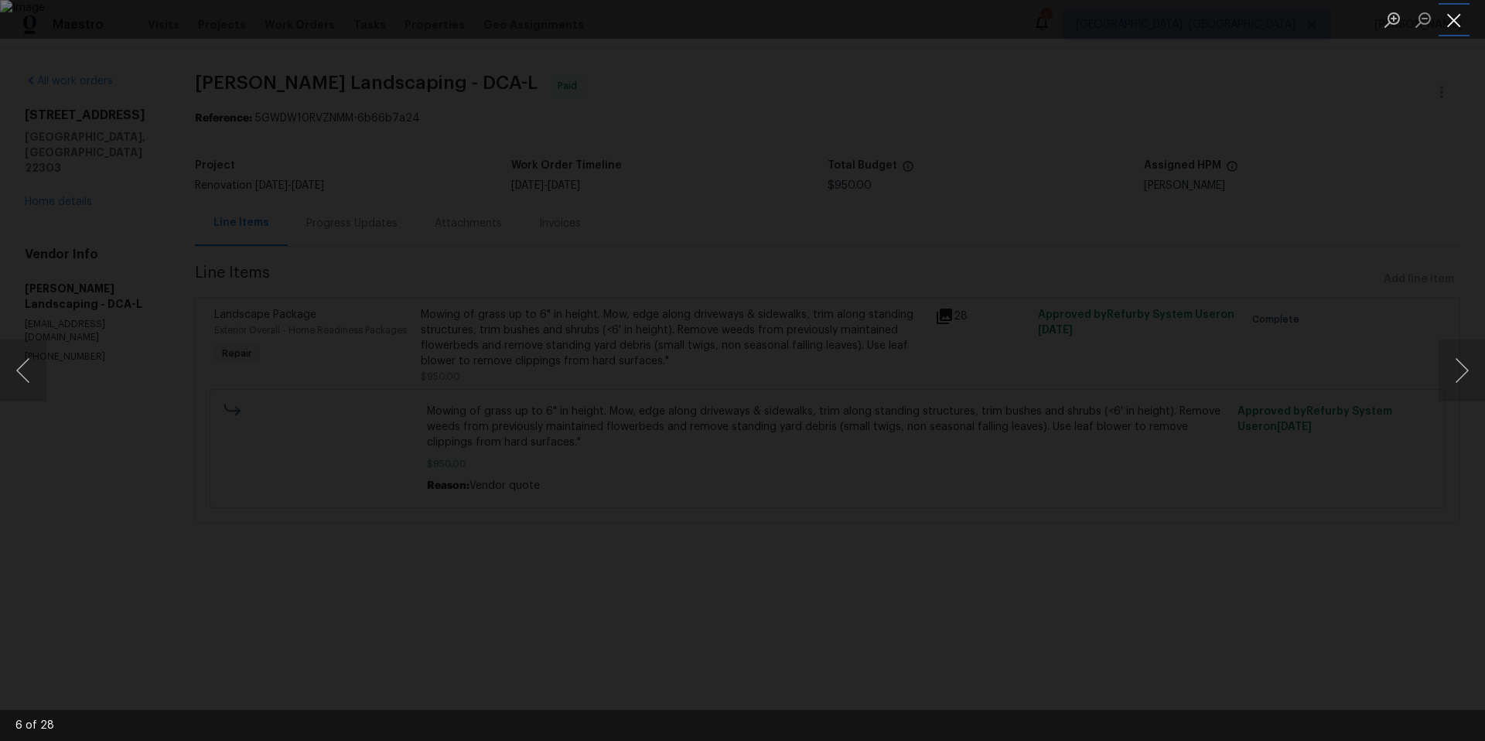
click at [1458, 22] on button "Close lightbox" at bounding box center [1454, 19] width 31 height 27
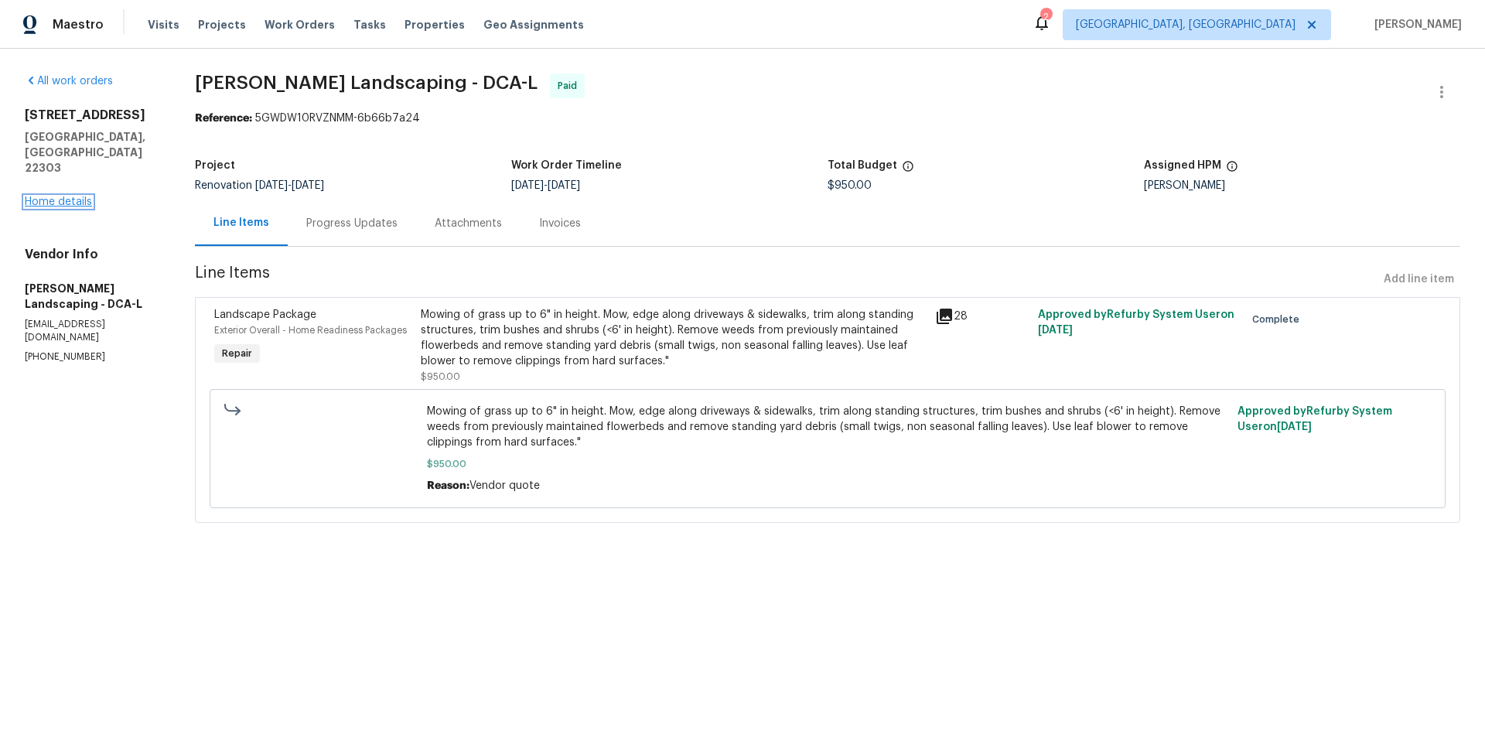
click at [80, 197] on link "Home details" at bounding box center [58, 202] width 67 height 11
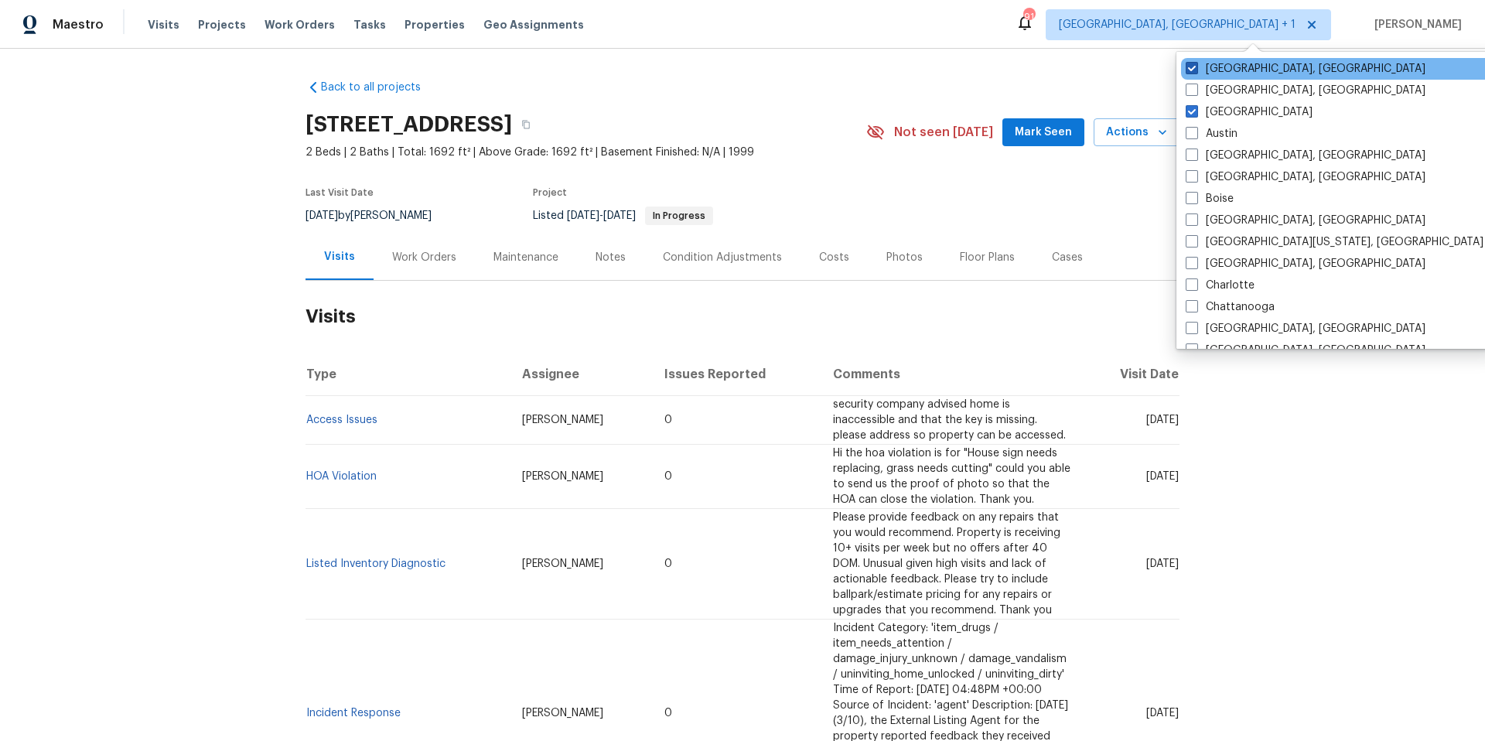
click at [1191, 69] on span at bounding box center [1192, 68] width 12 height 12
click at [1191, 69] on input "[GEOGRAPHIC_DATA], [GEOGRAPHIC_DATA]" at bounding box center [1191, 66] width 10 height 10
checkbox input "false"
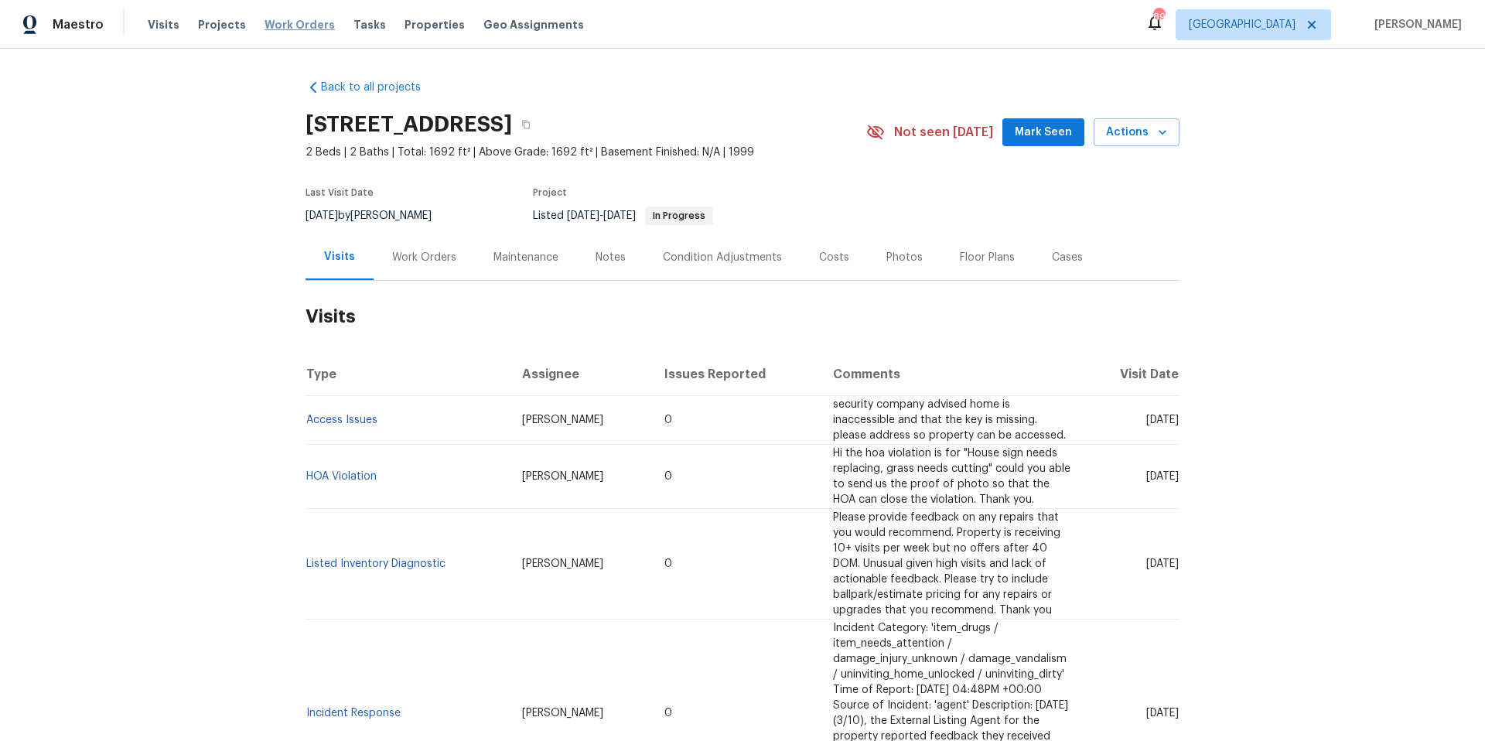
click at [298, 26] on span "Work Orders" at bounding box center [300, 24] width 70 height 15
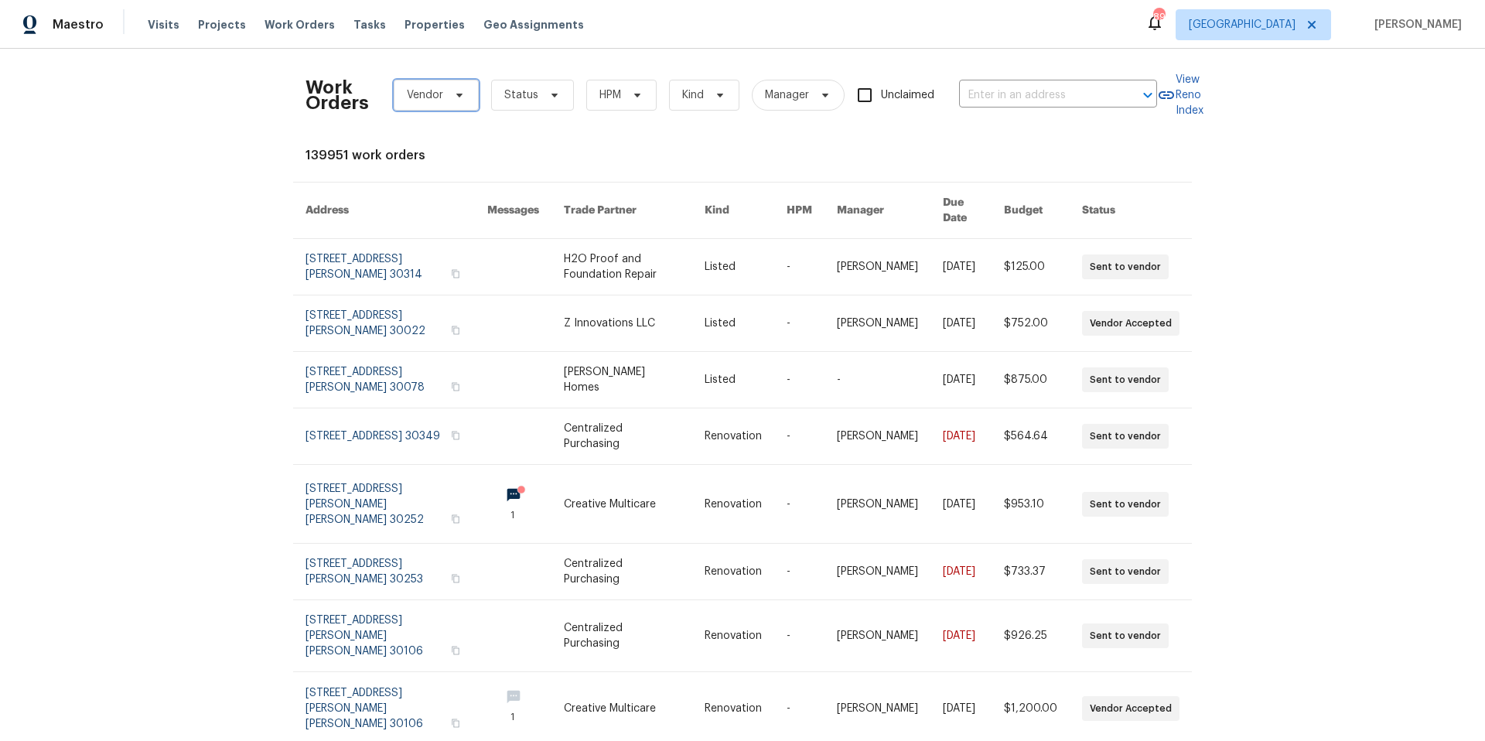
click at [454, 99] on icon at bounding box center [459, 95] width 12 height 12
type input "green"
click at [476, 176] on div "Green Septic Clean - ATL-S" at bounding box center [465, 179] width 138 height 15
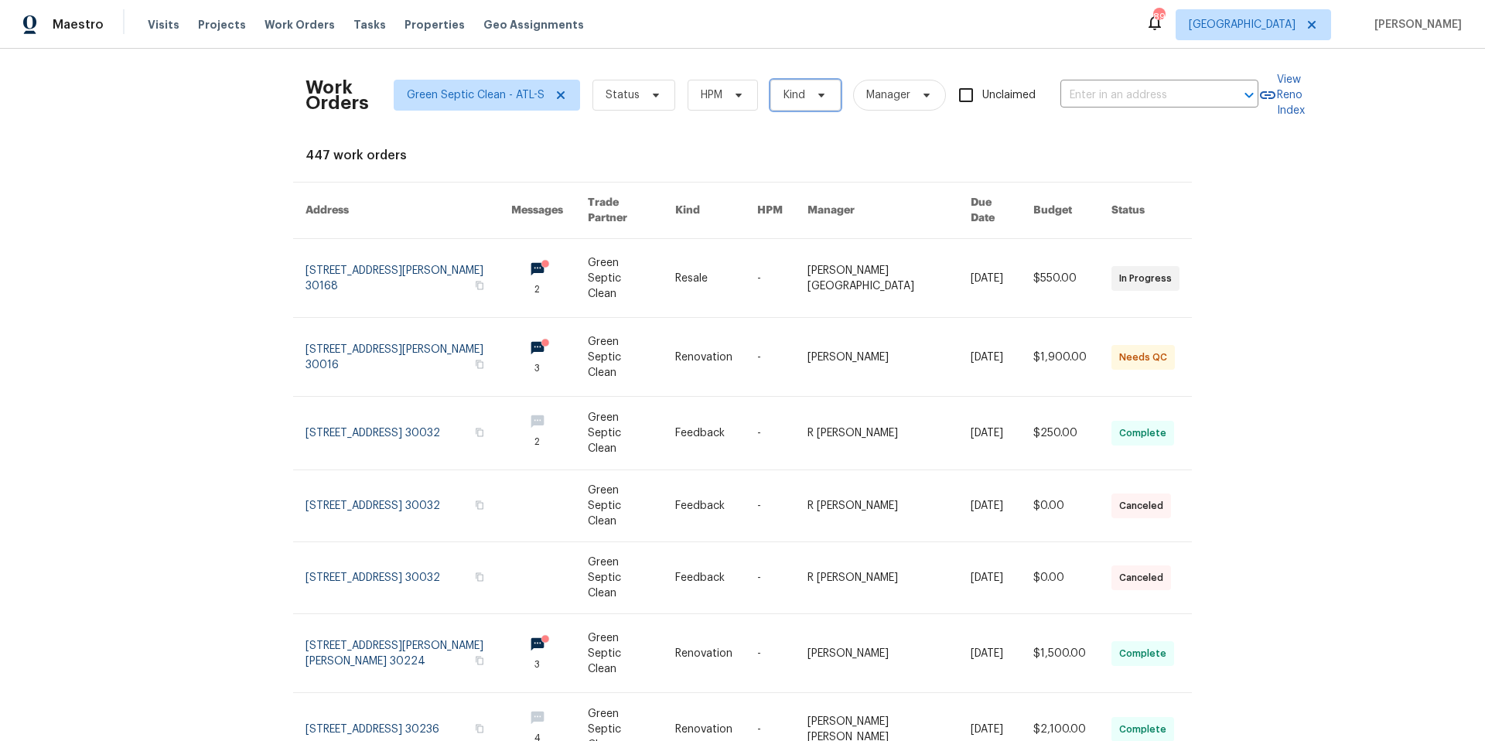
click at [818, 101] on icon at bounding box center [821, 95] width 12 height 12
click at [169, 322] on div "Work Orders Green Septic Clean - ATL-S Status HPM Kind Manager Unclaimed ​ View…" at bounding box center [742, 395] width 1485 height 692
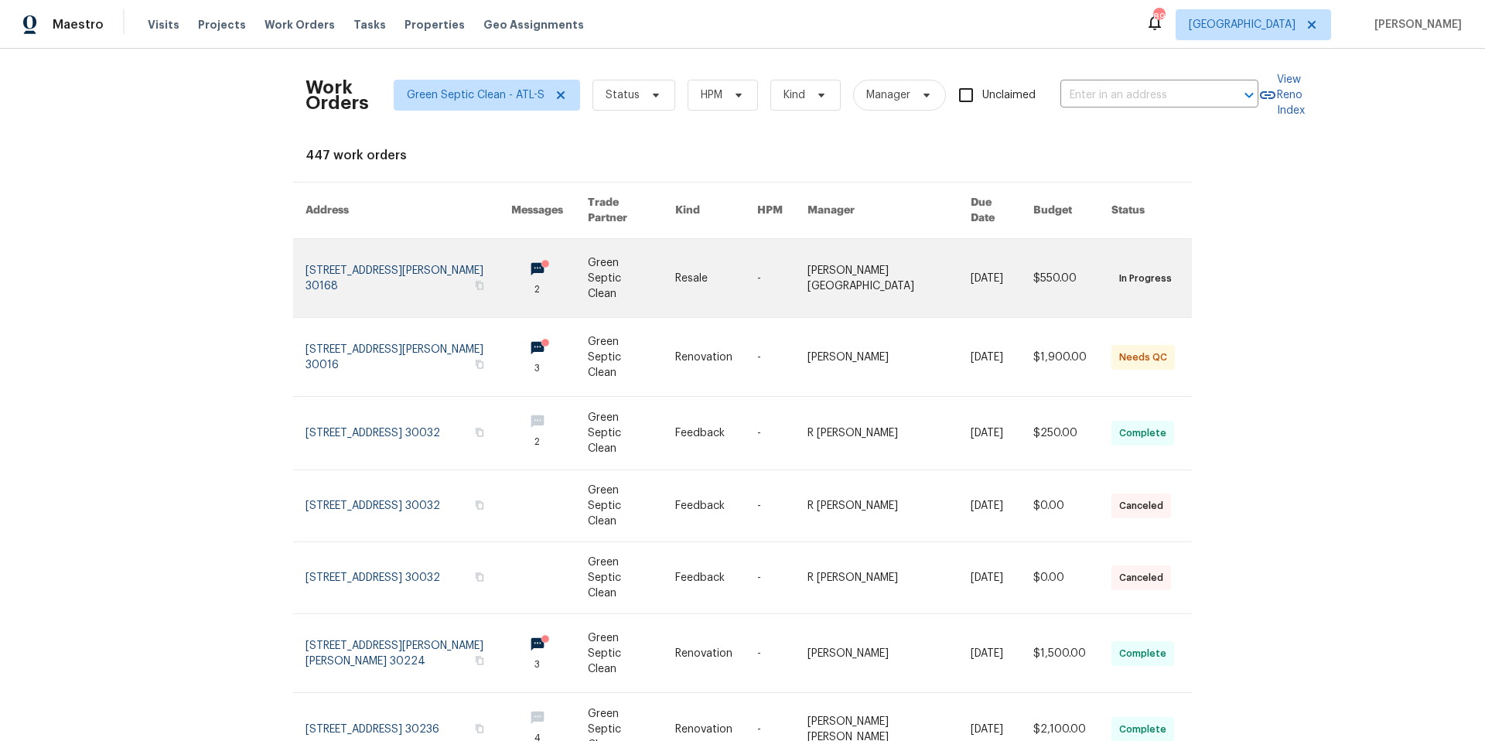
click at [382, 255] on link at bounding box center [409, 278] width 206 height 78
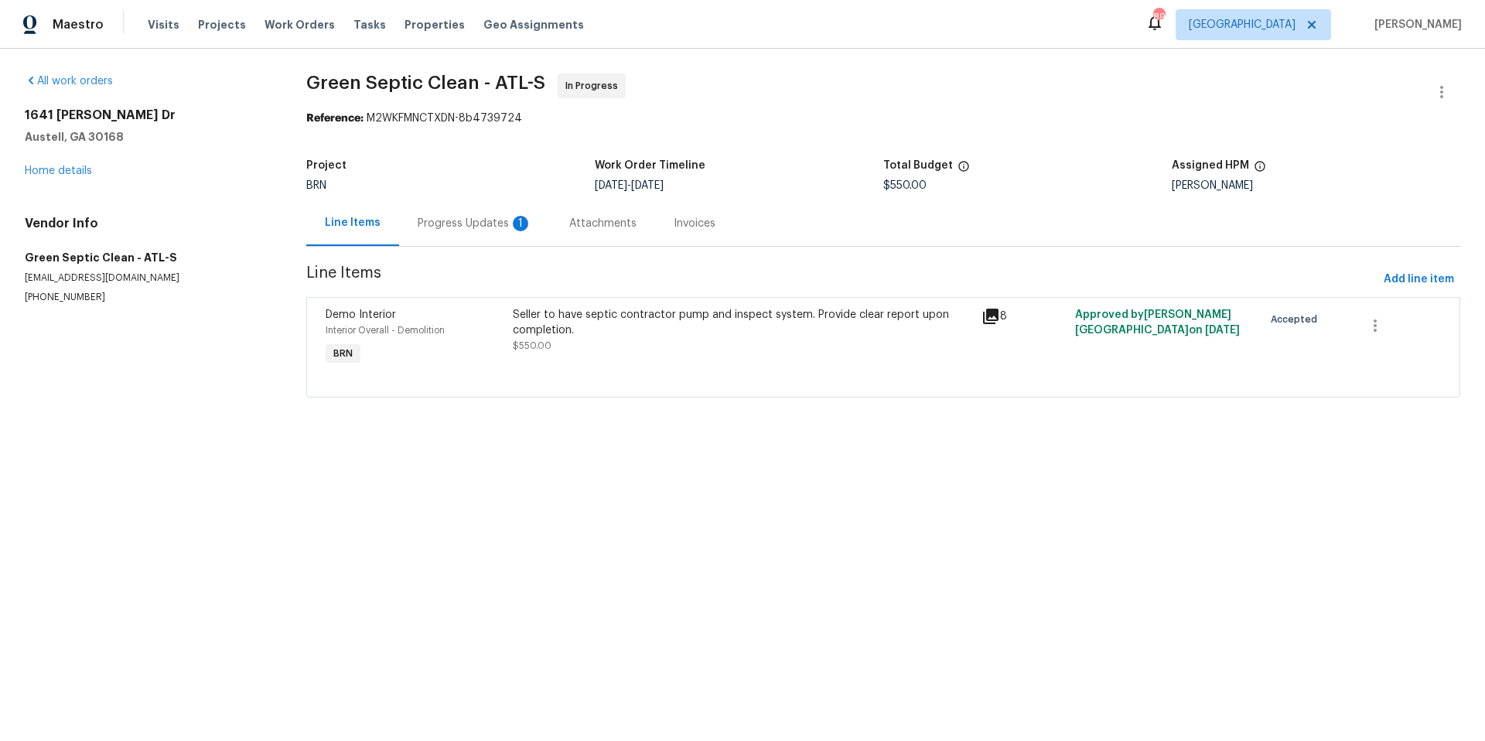
click at [463, 231] on div "Progress Updates 1" at bounding box center [475, 223] width 152 height 46
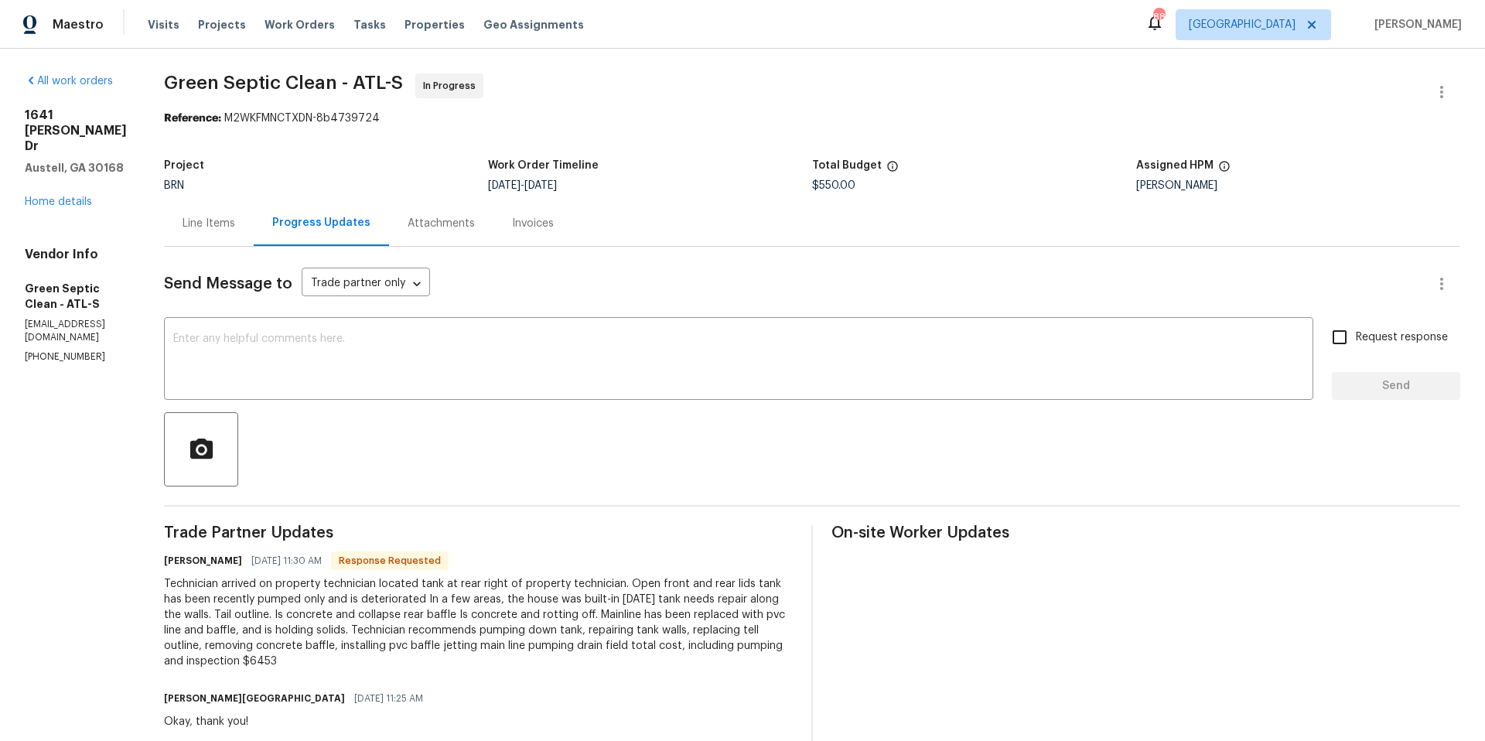
click at [235, 224] on div "Line Items" at bounding box center [209, 223] width 53 height 15
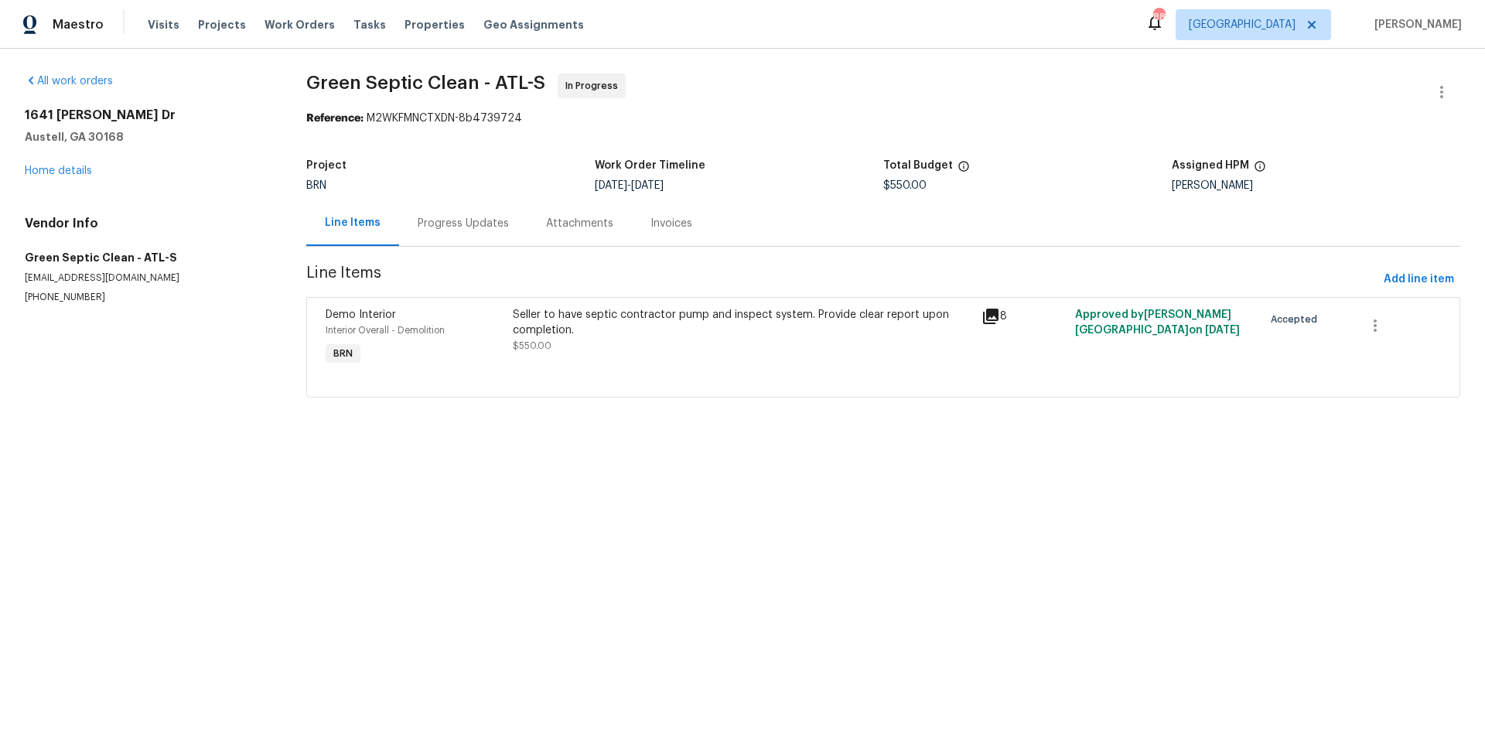
click at [477, 229] on div "Progress Updates" at bounding box center [463, 223] width 91 height 15
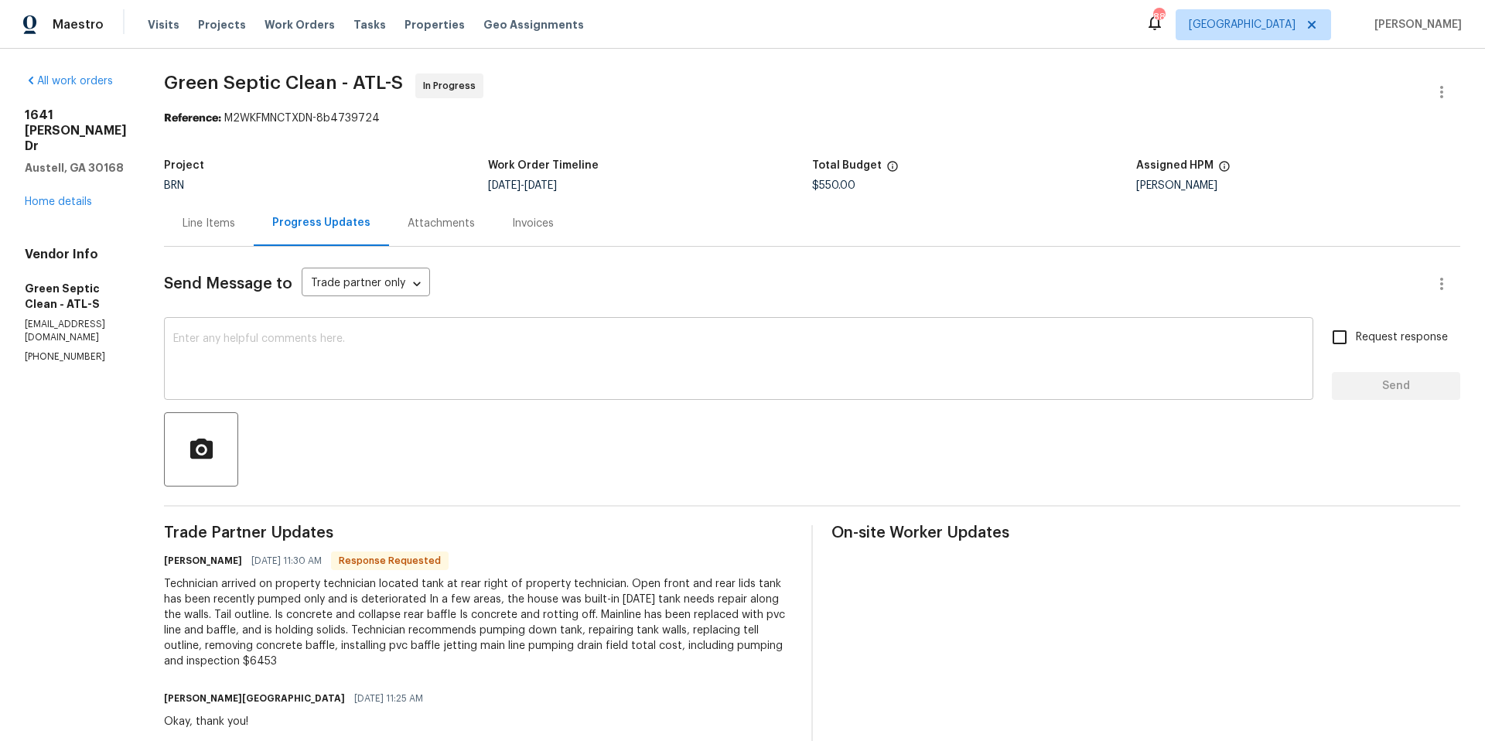
click at [412, 342] on textarea at bounding box center [738, 360] width 1131 height 54
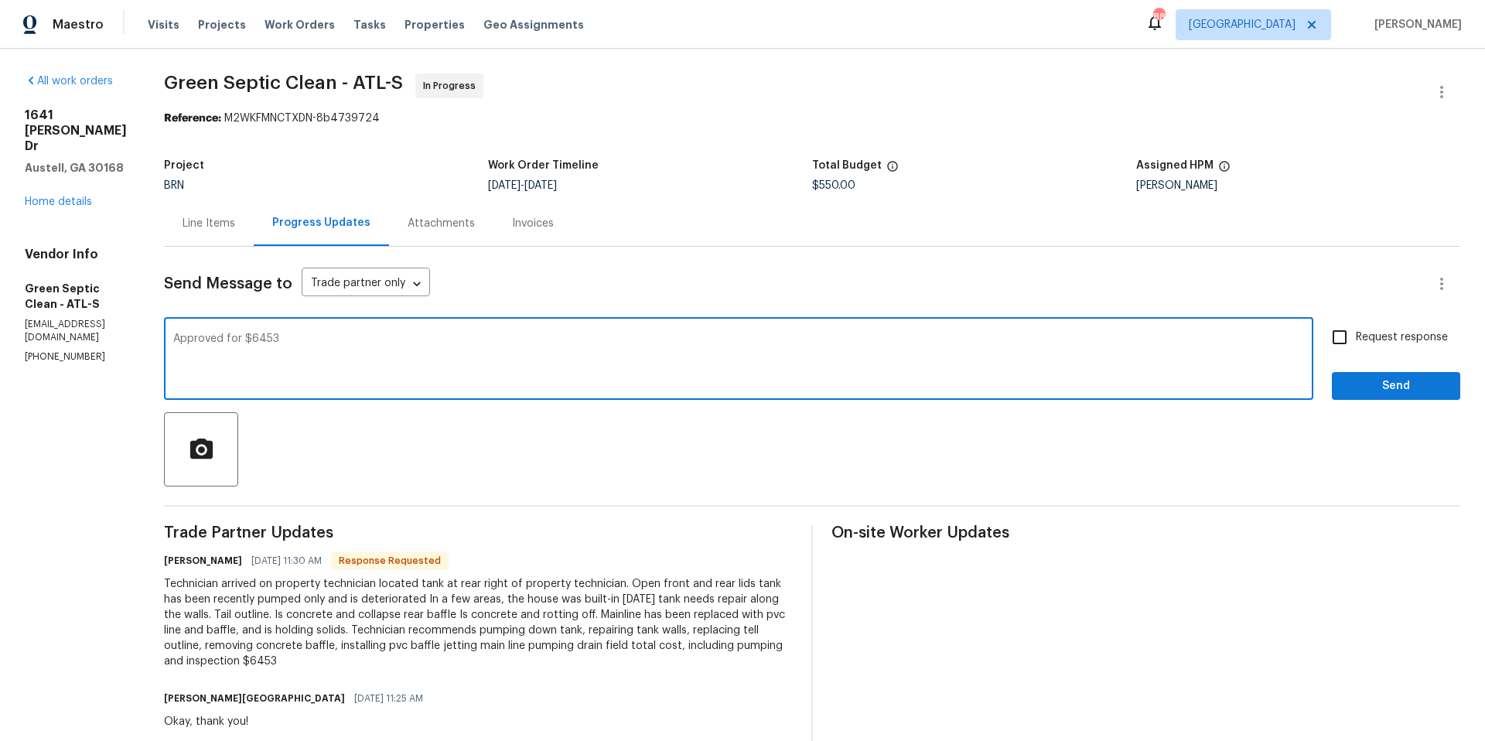
type textarea "Approved for $6453"
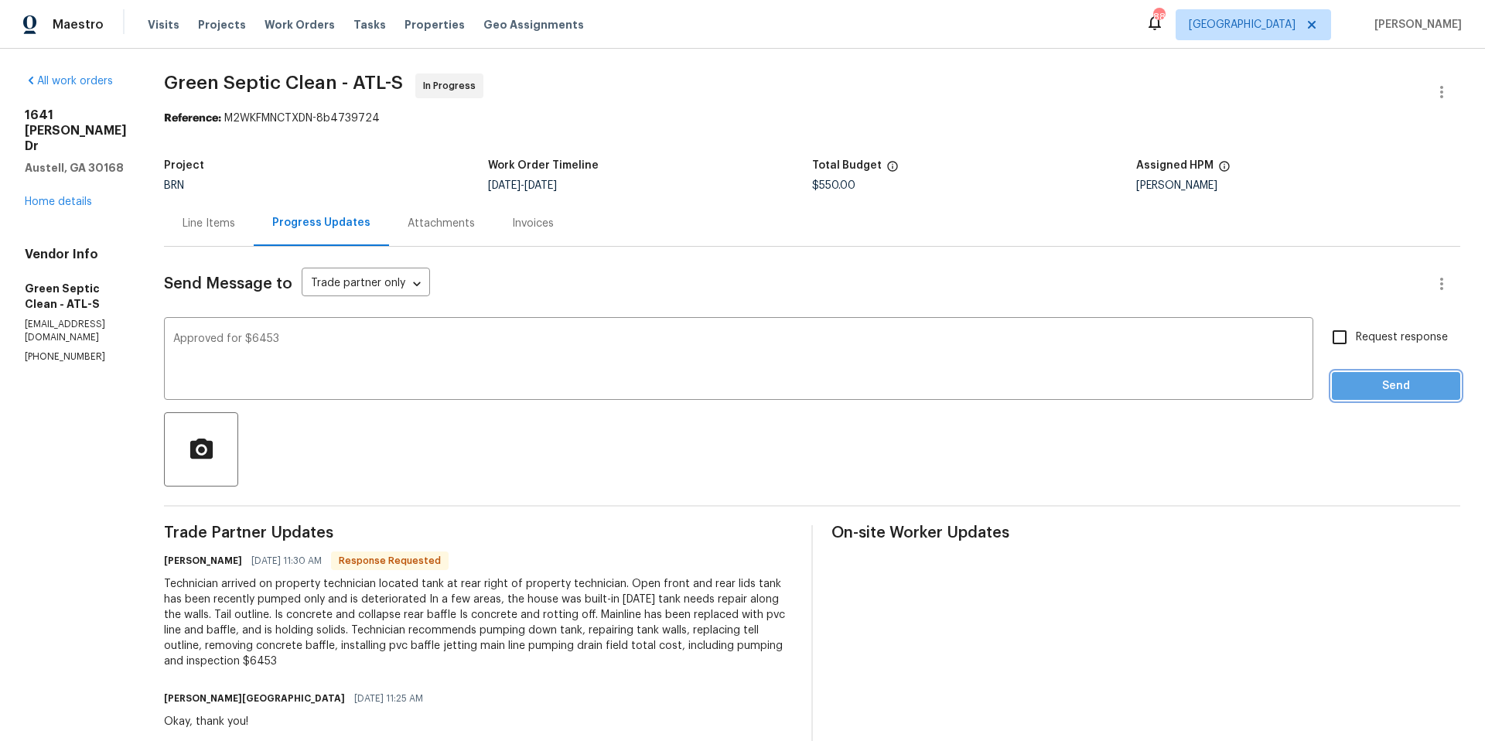
click at [1361, 385] on span "Send" at bounding box center [1397, 386] width 104 height 19
